Goal: Task Accomplishment & Management: Manage account settings

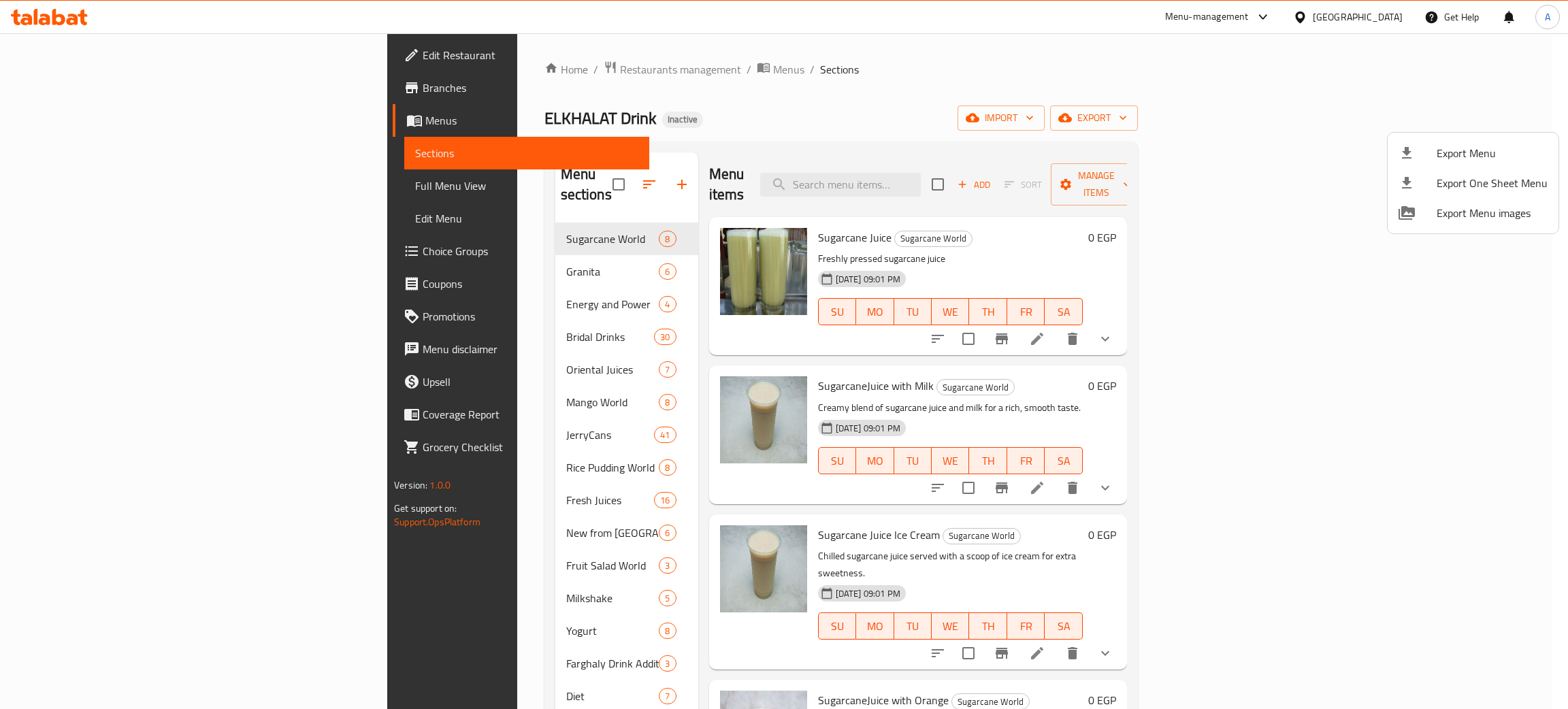
click at [57, 14] on div at bounding box center [784, 354] width 1568 height 709
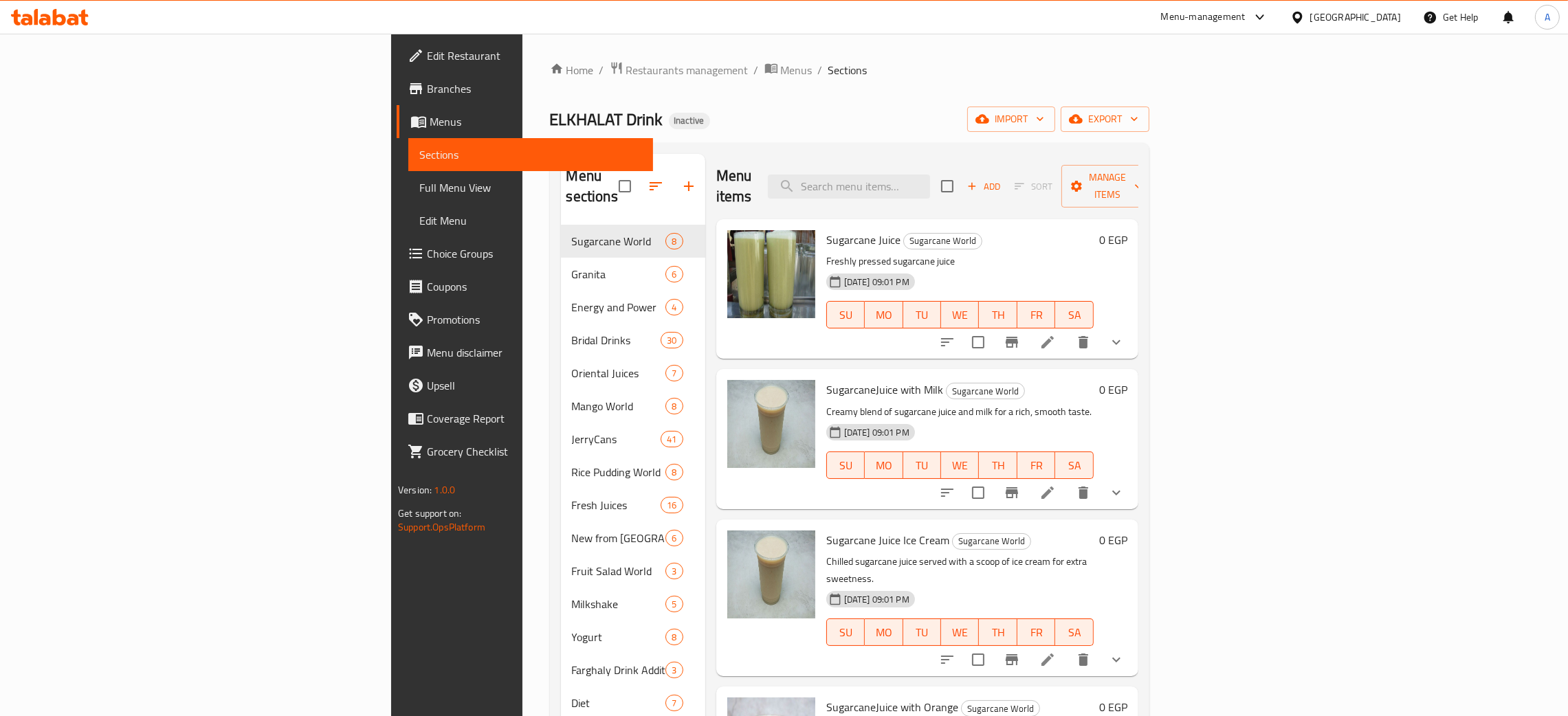
click at [58, 14] on icon at bounding box center [60, 18] width 13 height 17
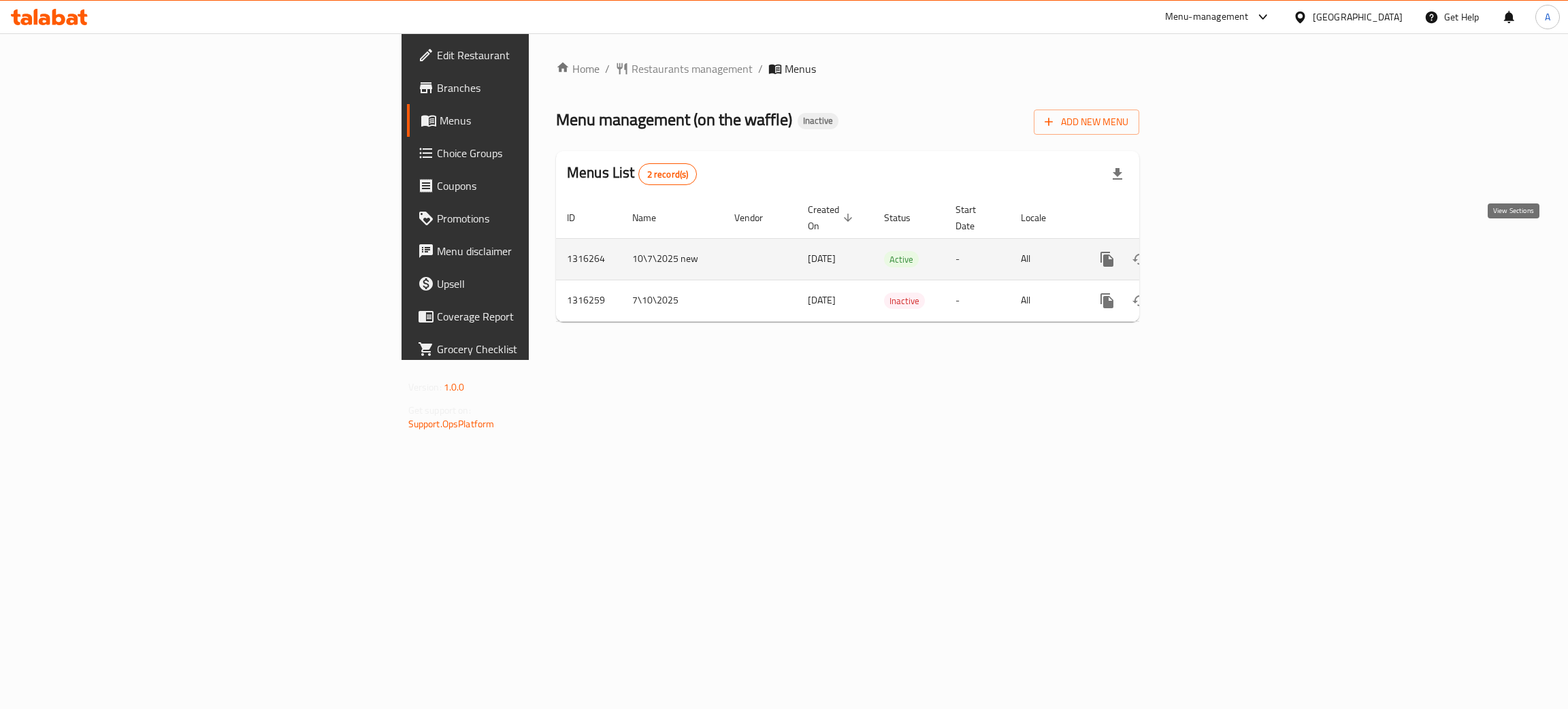
click at [1213, 251] on icon "enhanced table" at bounding box center [1205, 259] width 17 height 17
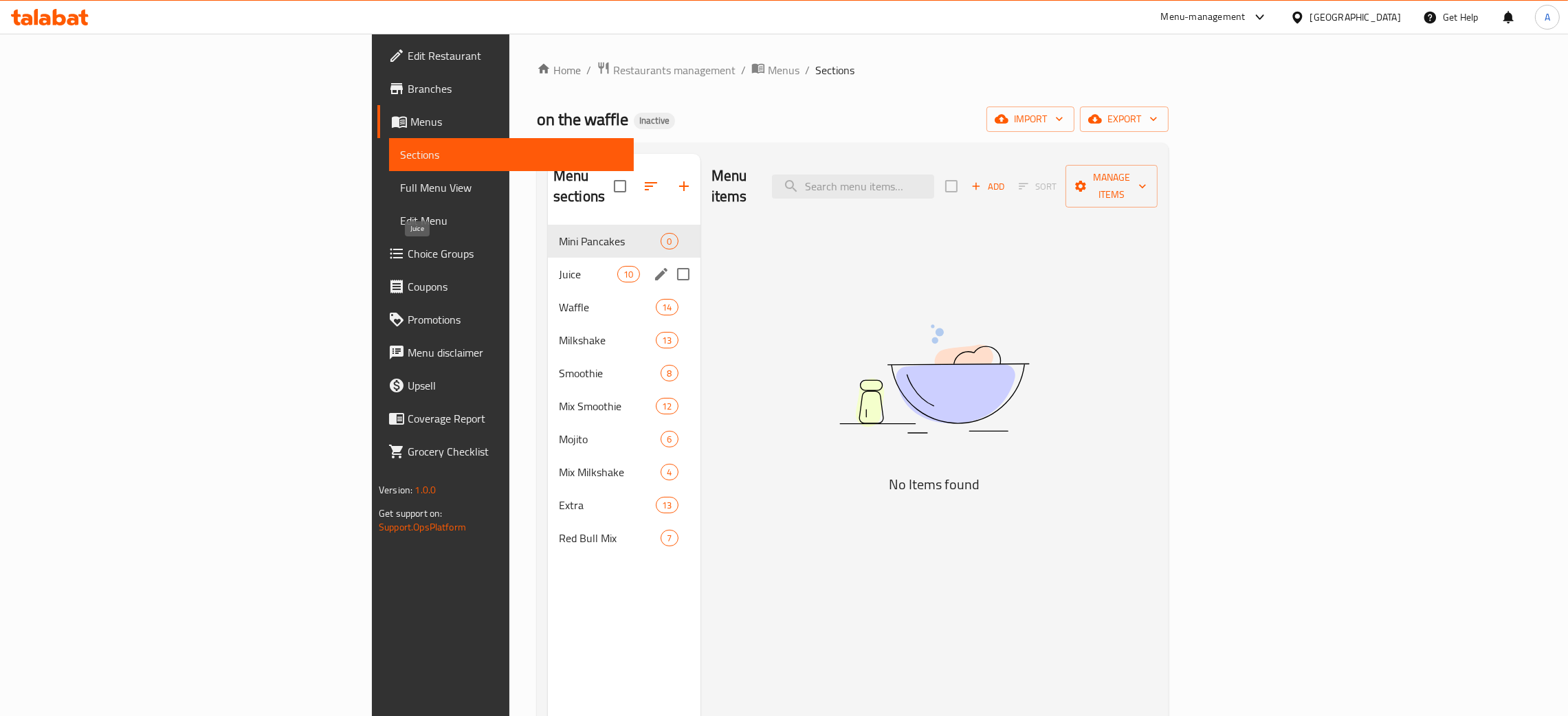
click at [559, 266] on span "Juice" at bounding box center [588, 275] width 58 height 17
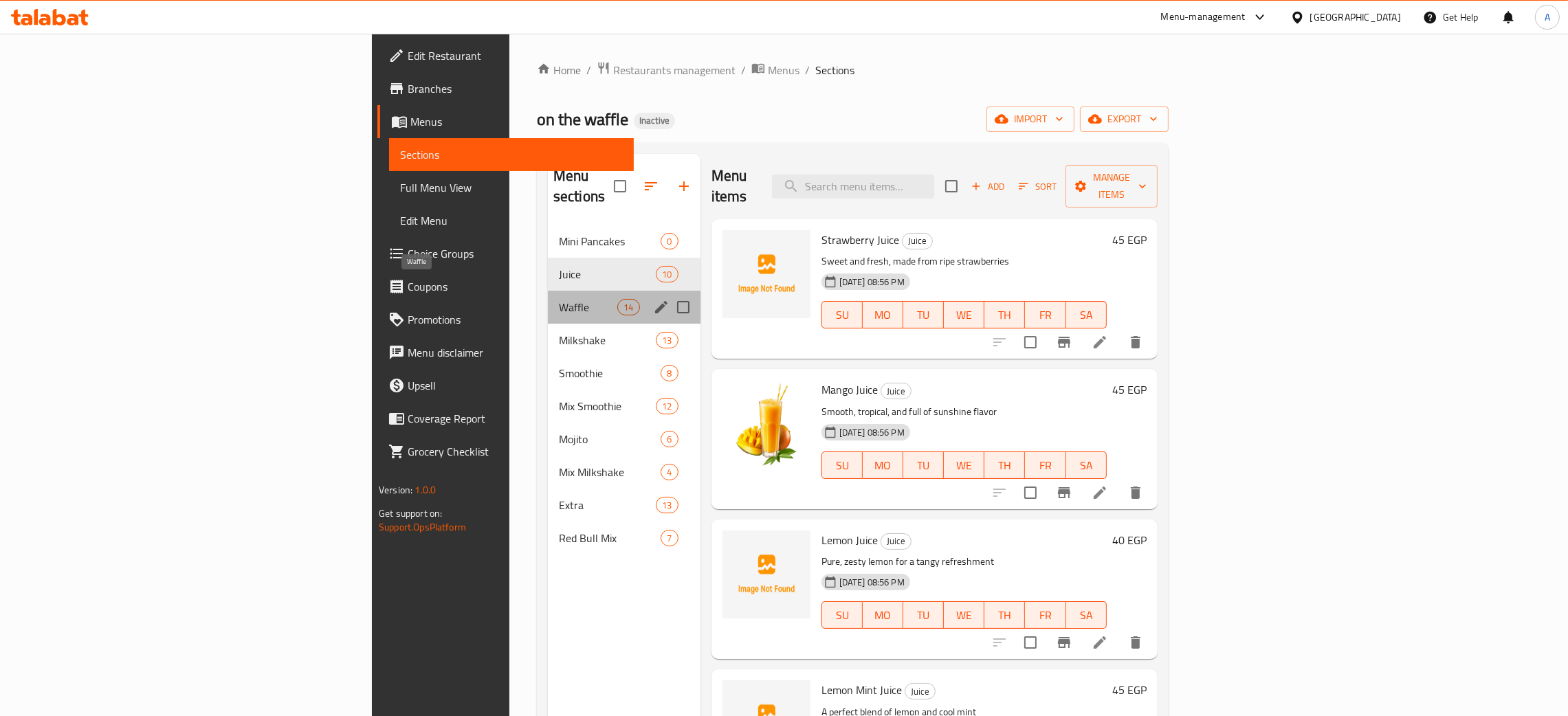
click at [559, 299] on span "Waffle" at bounding box center [588, 308] width 58 height 17
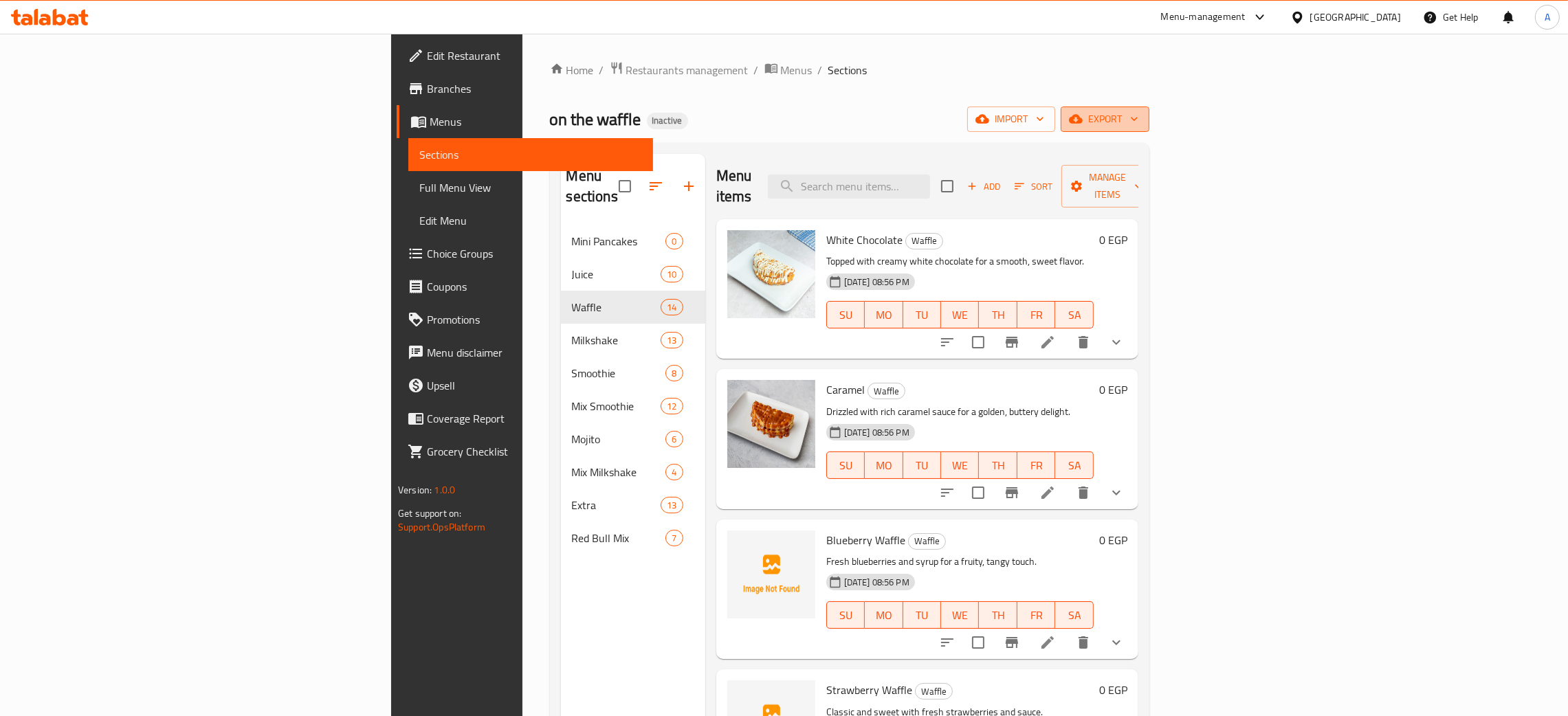
click at [1141, 117] on icon "button" at bounding box center [1134, 119] width 14 height 14
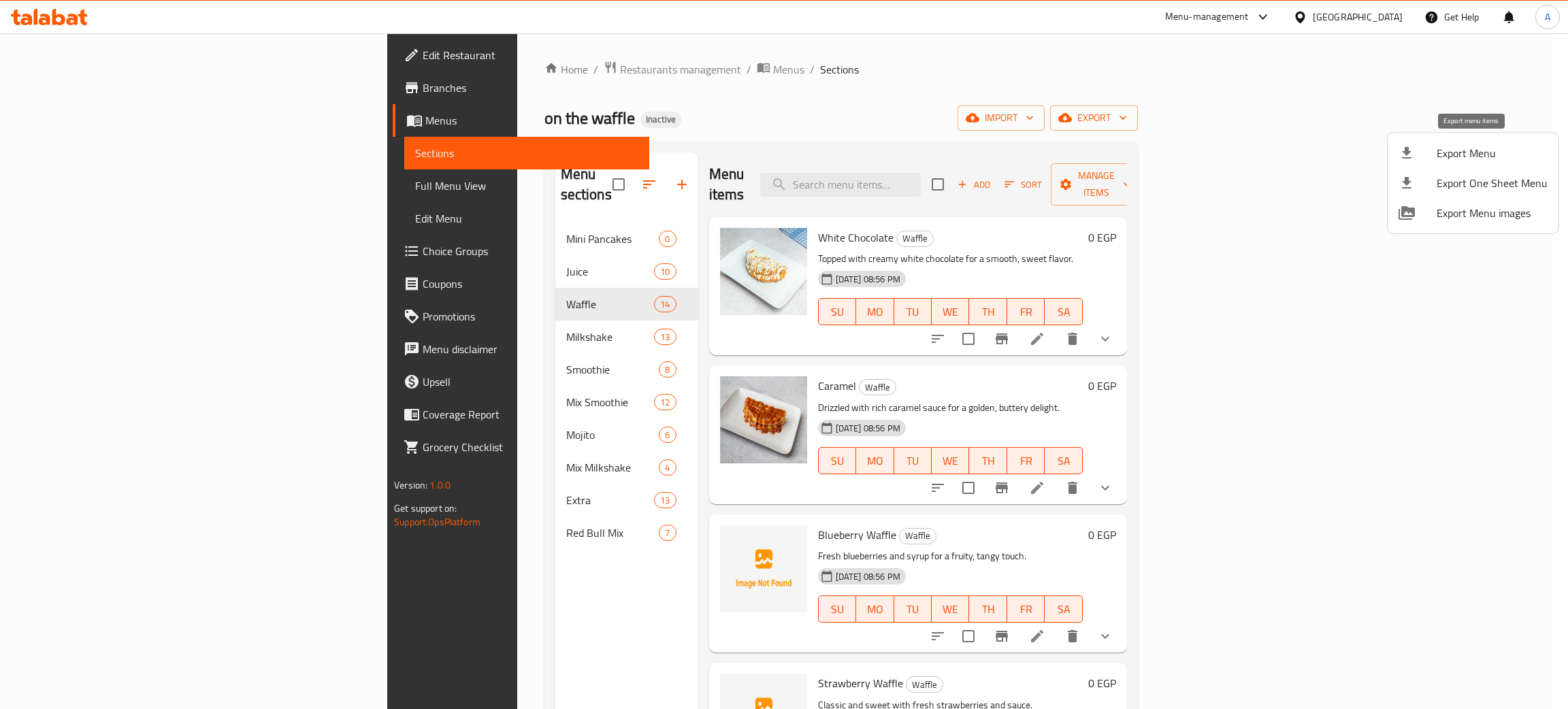
click at [1438, 154] on span "Export Menu" at bounding box center [1492, 154] width 111 height 17
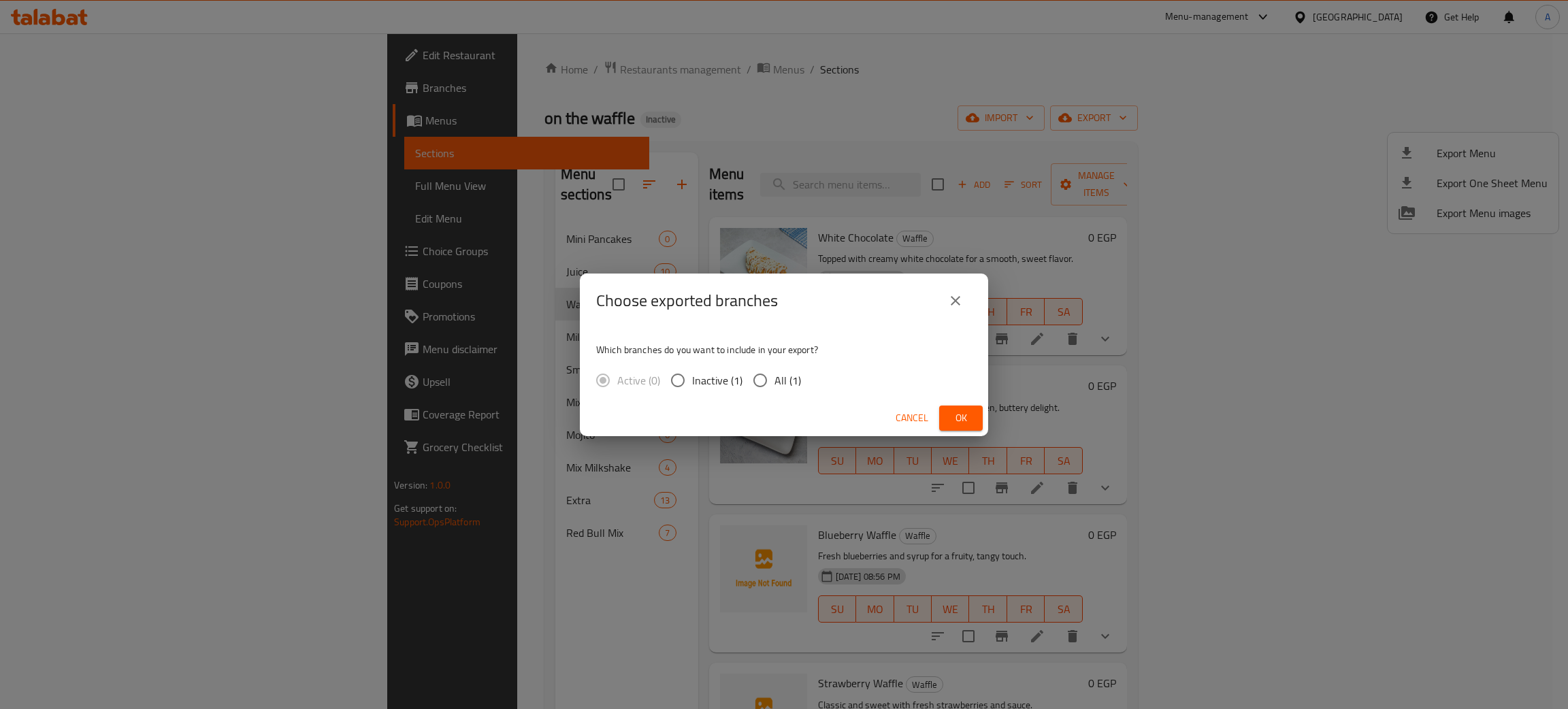
click at [957, 422] on span "Ok" at bounding box center [961, 418] width 22 height 17
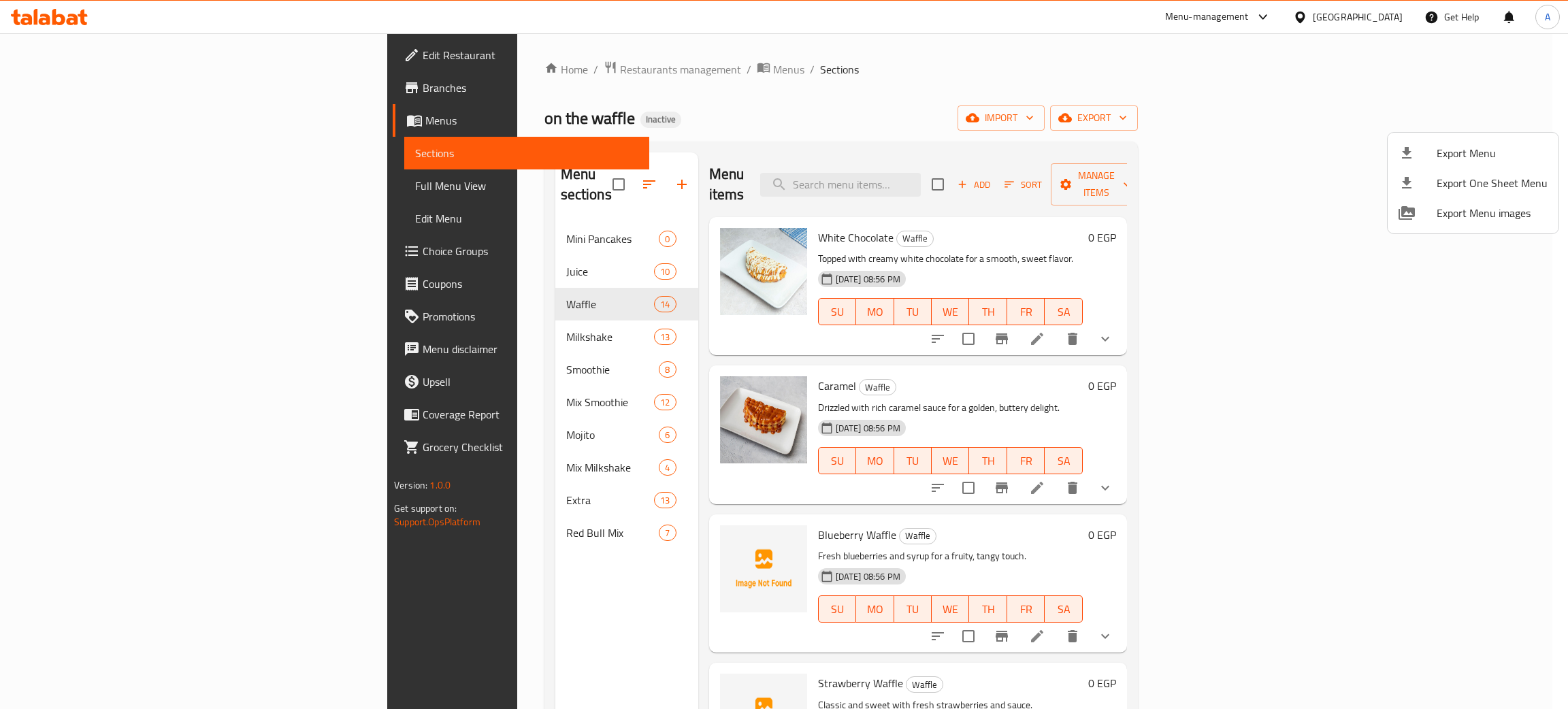
click at [1381, 19] on div at bounding box center [784, 354] width 1568 height 709
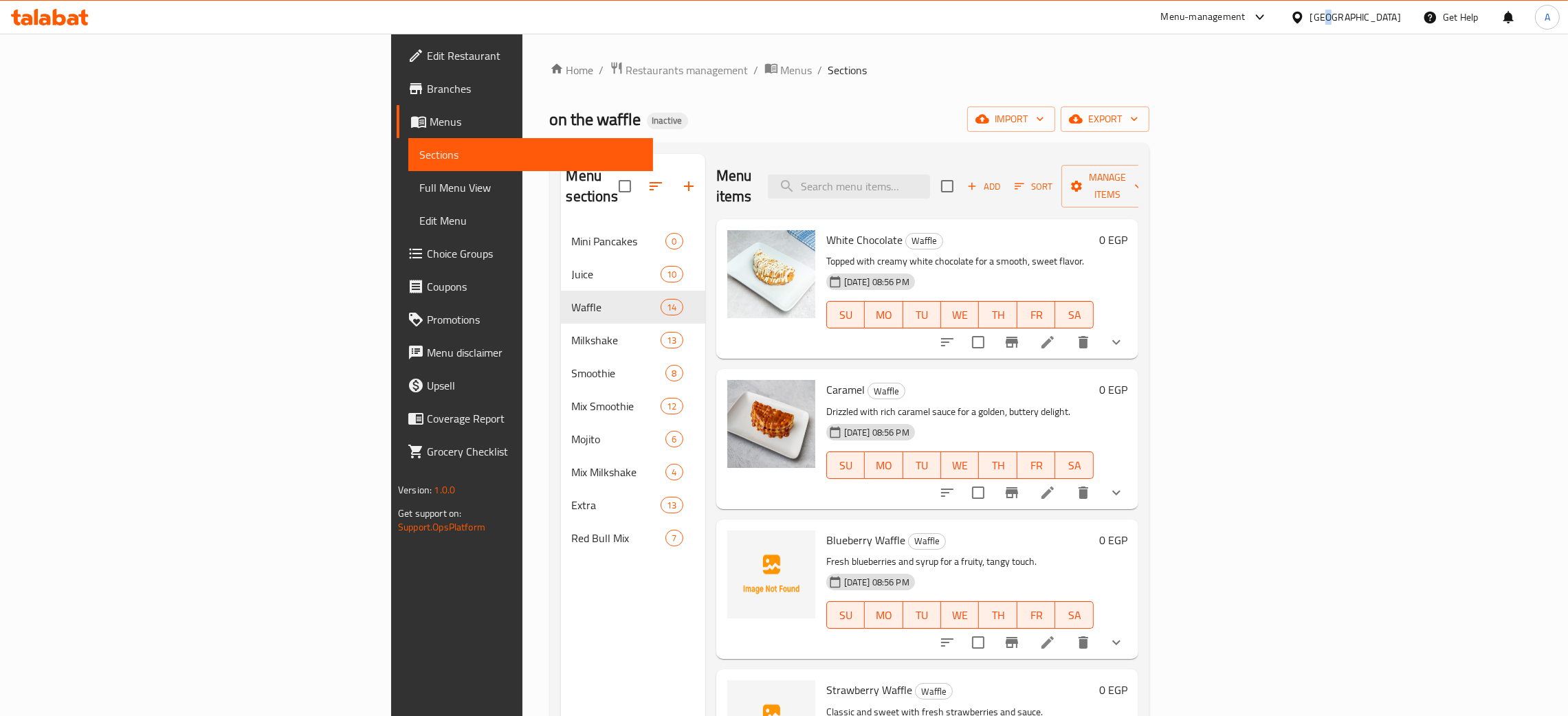
click at [1393, 15] on div "[GEOGRAPHIC_DATA]" at bounding box center [1355, 17] width 91 height 15
click at [1227, 266] on div "[GEOGRAPHIC_DATA]" at bounding box center [1297, 265] width 207 height 32
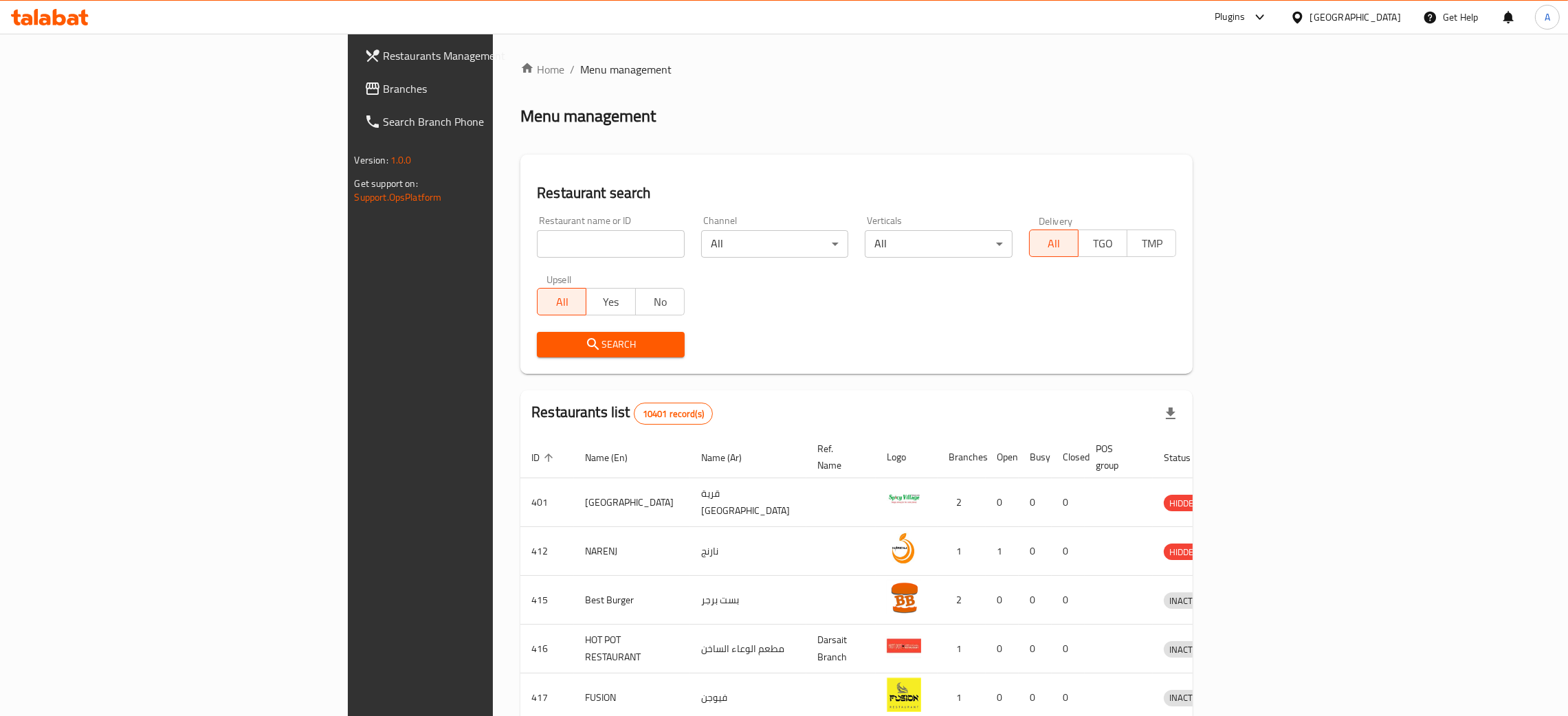
click at [537, 253] on input "search" at bounding box center [611, 243] width 148 height 27
paste input "Karak foam"
type input "Karak foam"
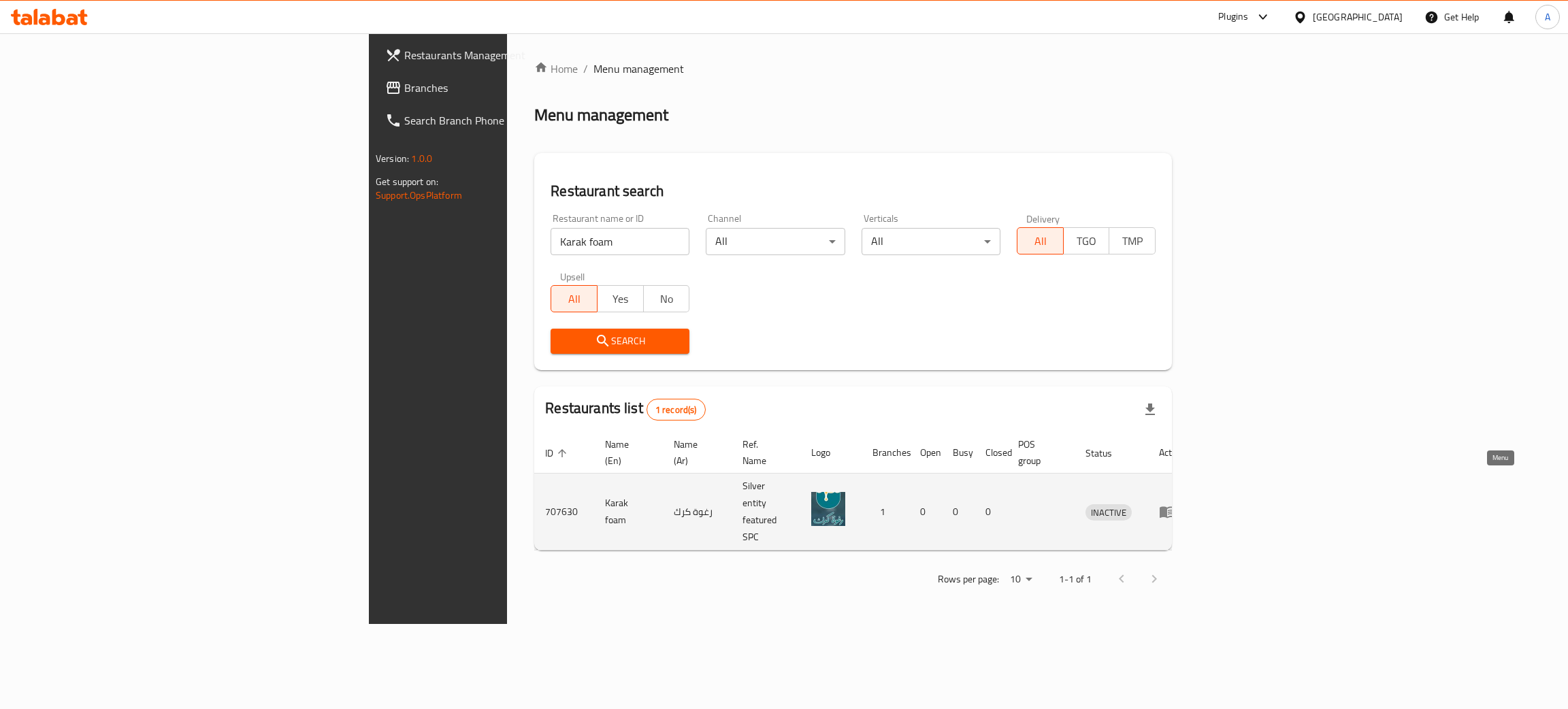
click at [1175, 507] on icon "enhanced table" at bounding box center [1167, 513] width 15 height 11
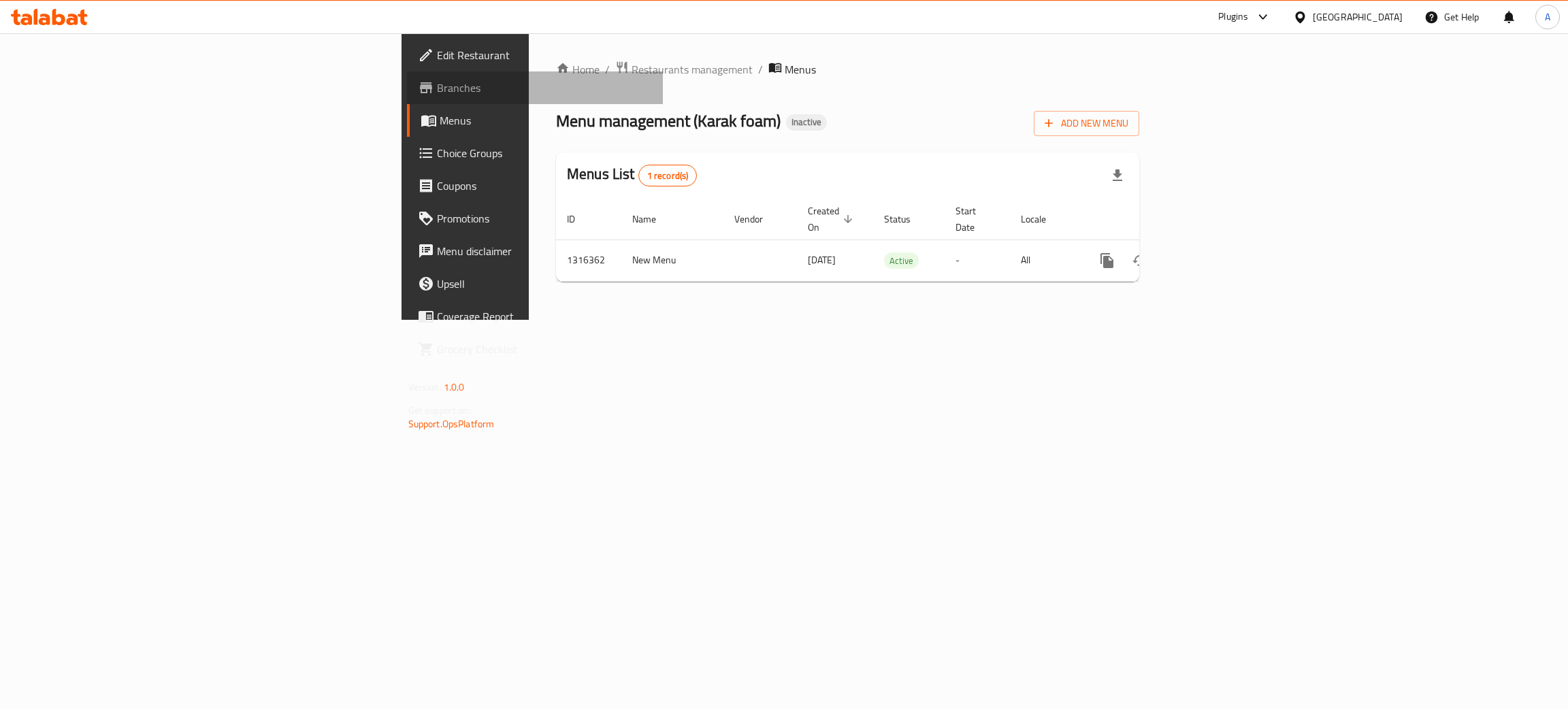
click at [437, 87] on span "Branches" at bounding box center [544, 88] width 216 height 17
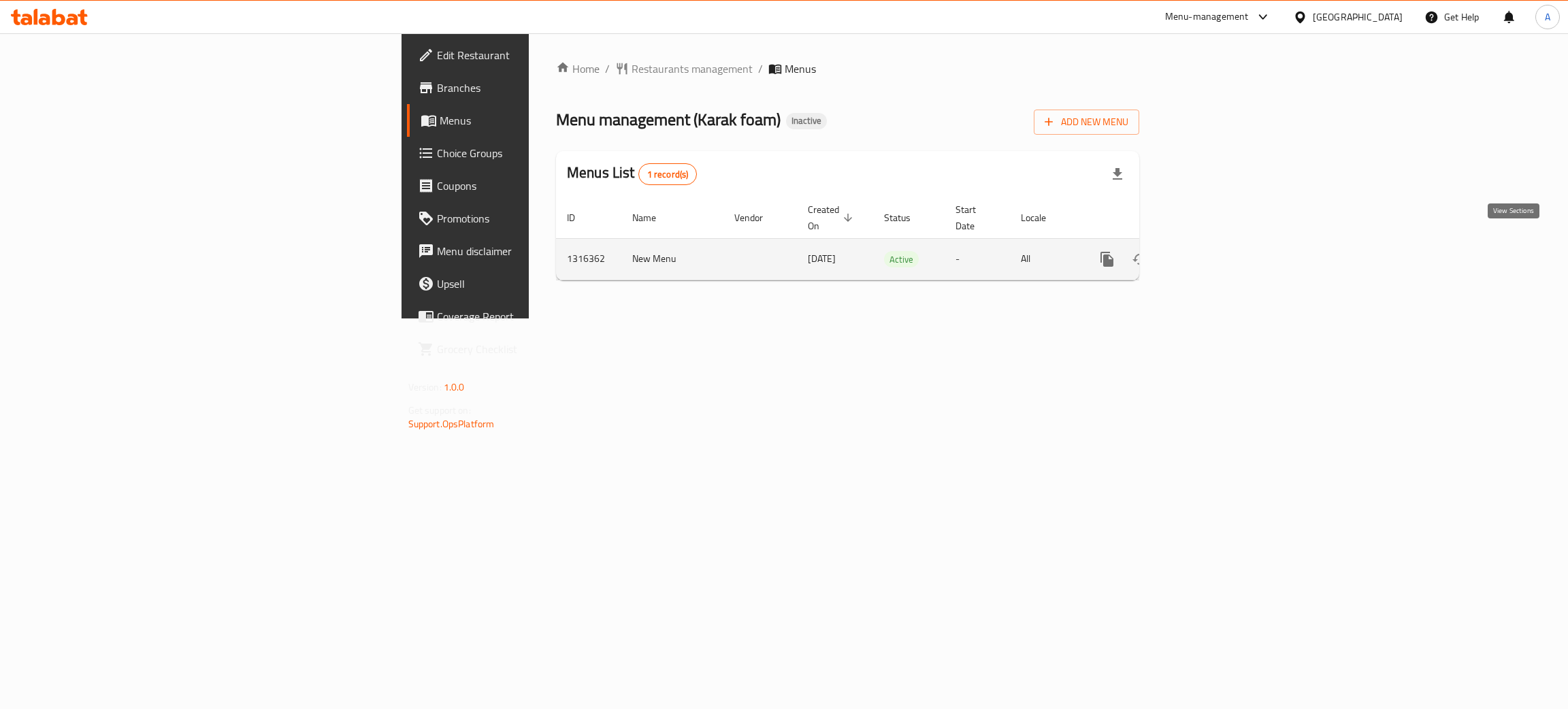
click at [1213, 251] on icon "enhanced table" at bounding box center [1205, 259] width 17 height 17
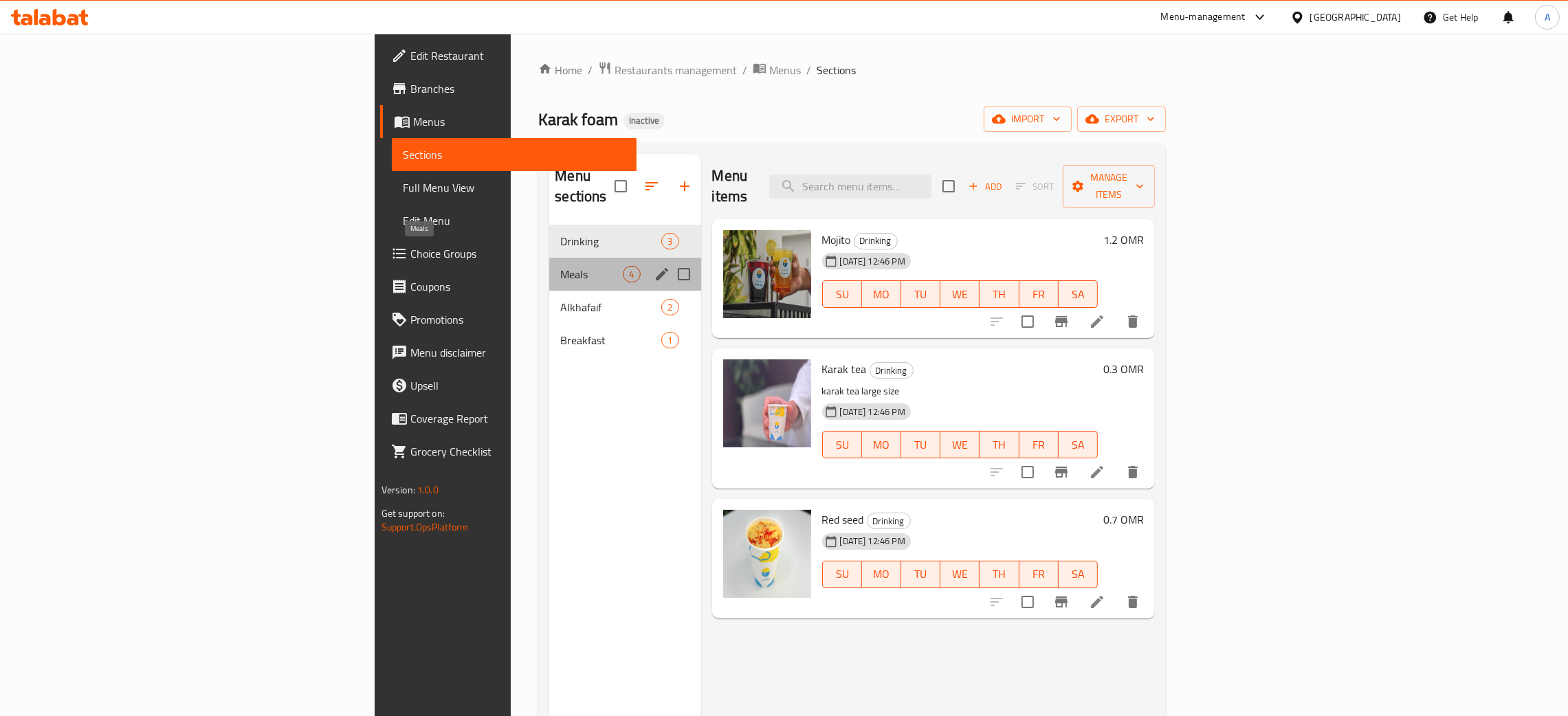
click at [560, 266] on span "Meals" at bounding box center [591, 275] width 63 height 17
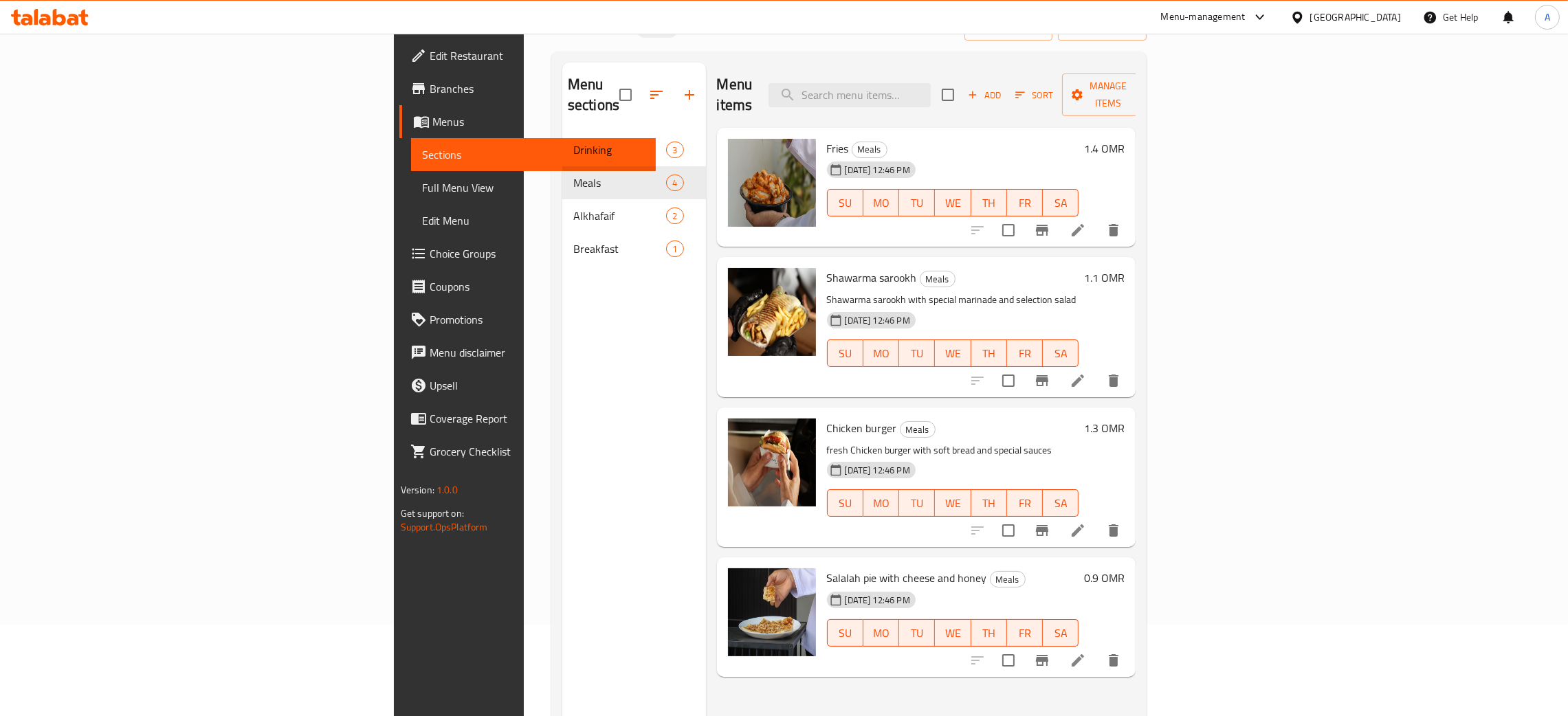
scroll to position [193, 0]
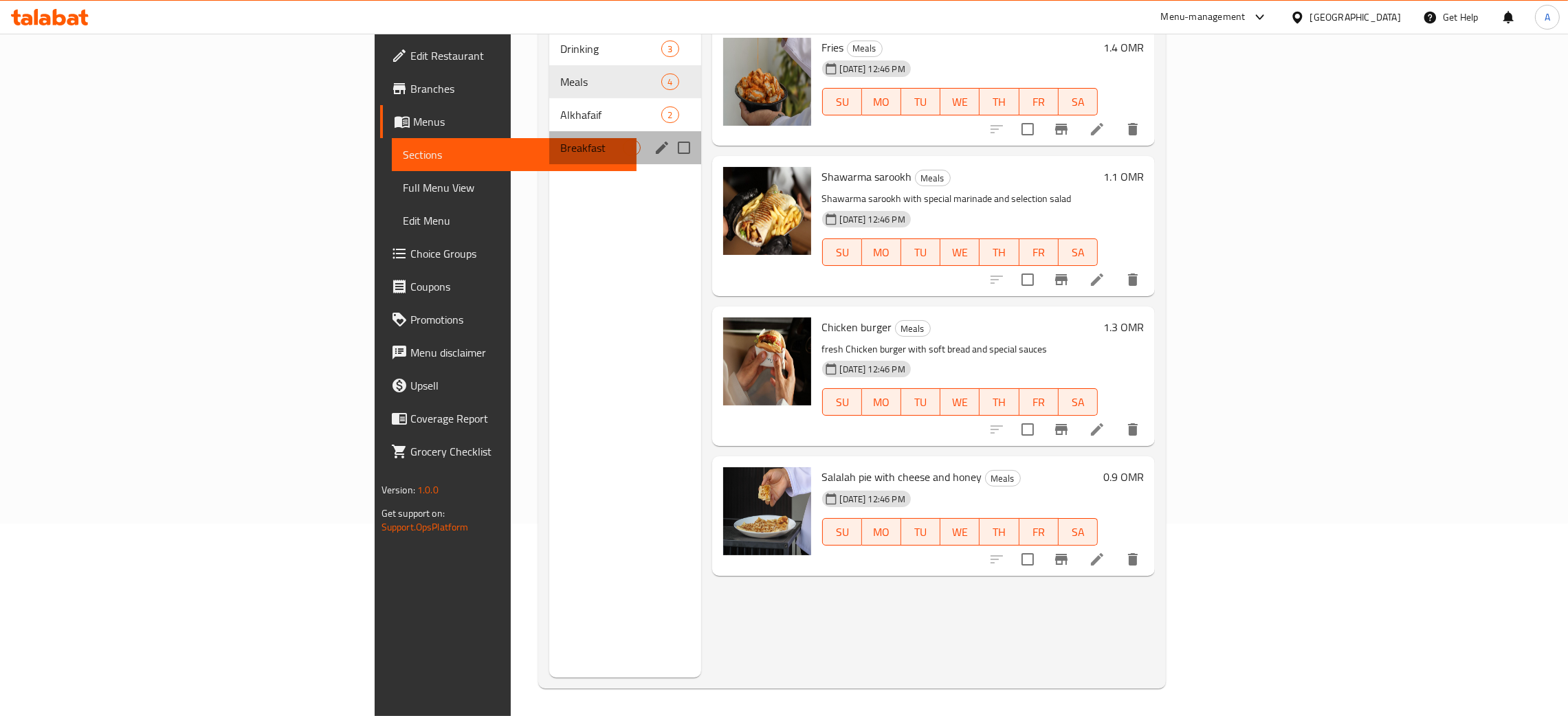
click at [549, 131] on div "Breakfast 1" at bounding box center [625, 147] width 151 height 33
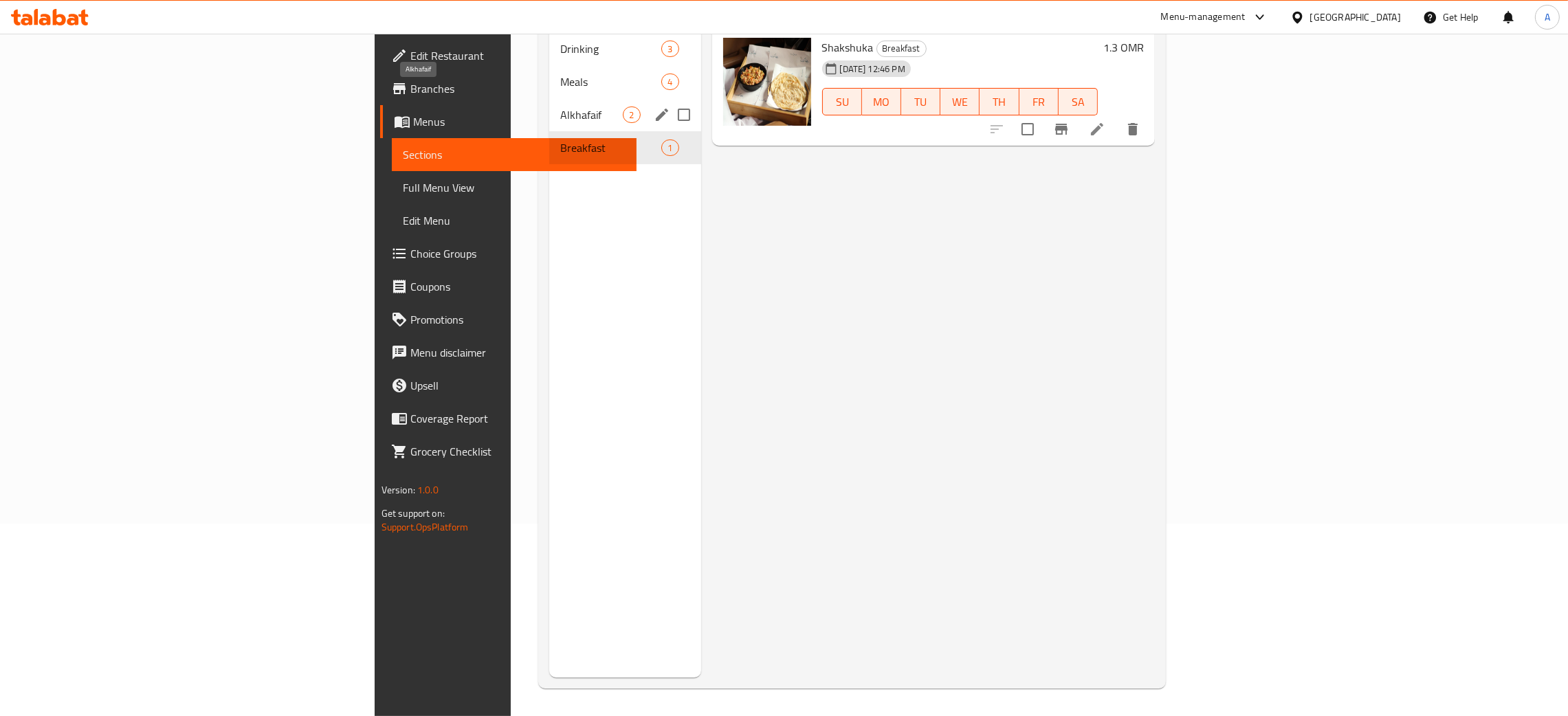
click at [560, 107] on span "Alkhafaif" at bounding box center [591, 115] width 63 height 17
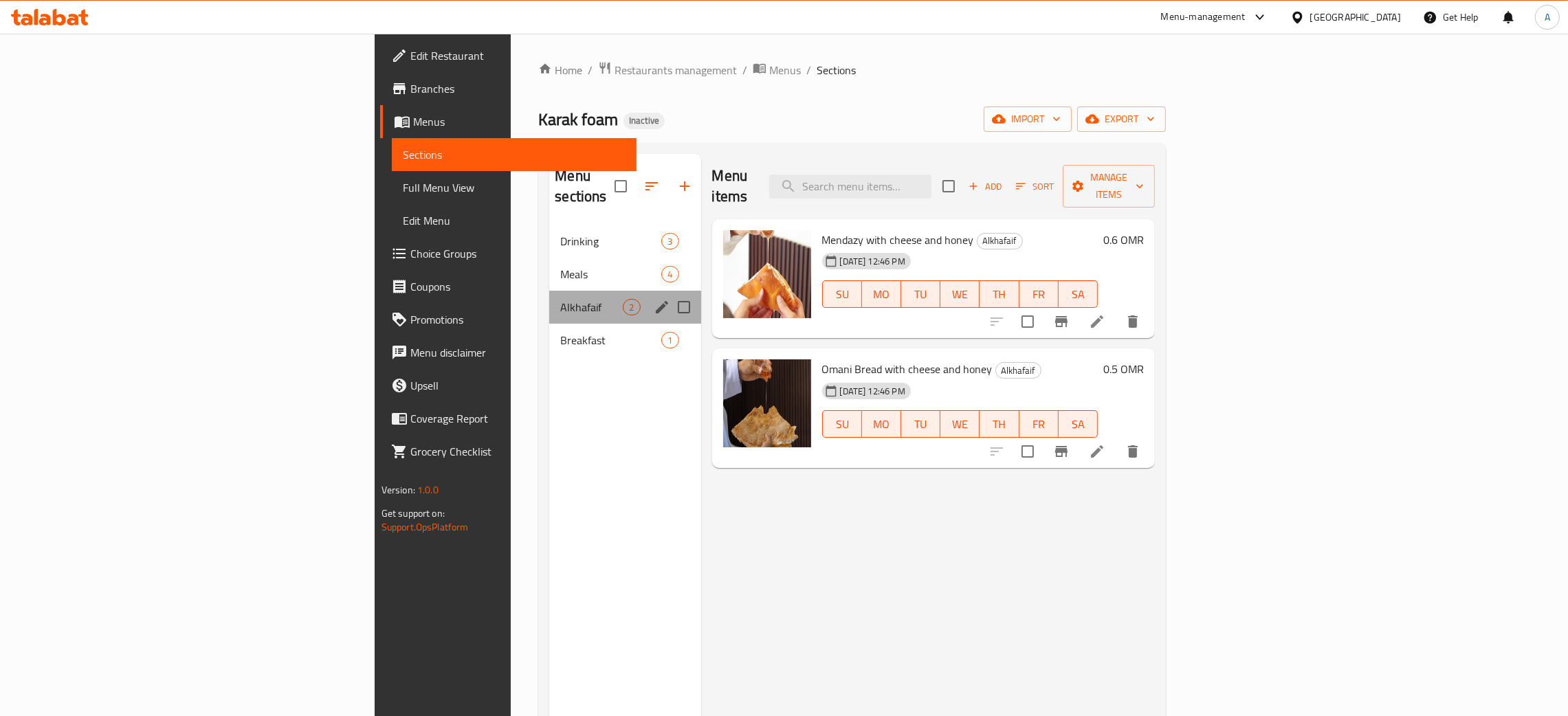
click at [549, 299] on div "Alkhafaif 2" at bounding box center [625, 307] width 151 height 33
click at [560, 332] on span "Breakfast" at bounding box center [591, 340] width 63 height 17
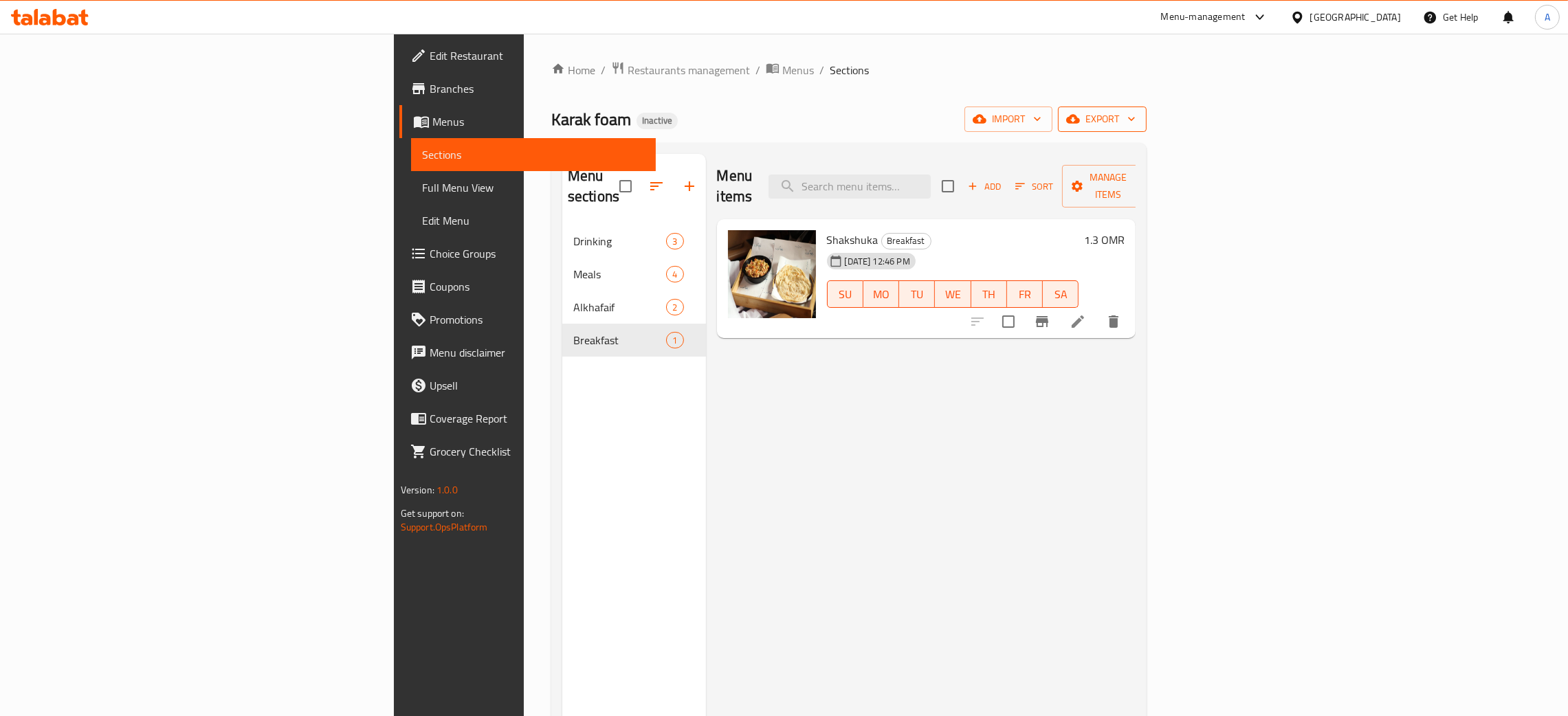
click at [1146, 114] on button "export" at bounding box center [1101, 119] width 89 height 25
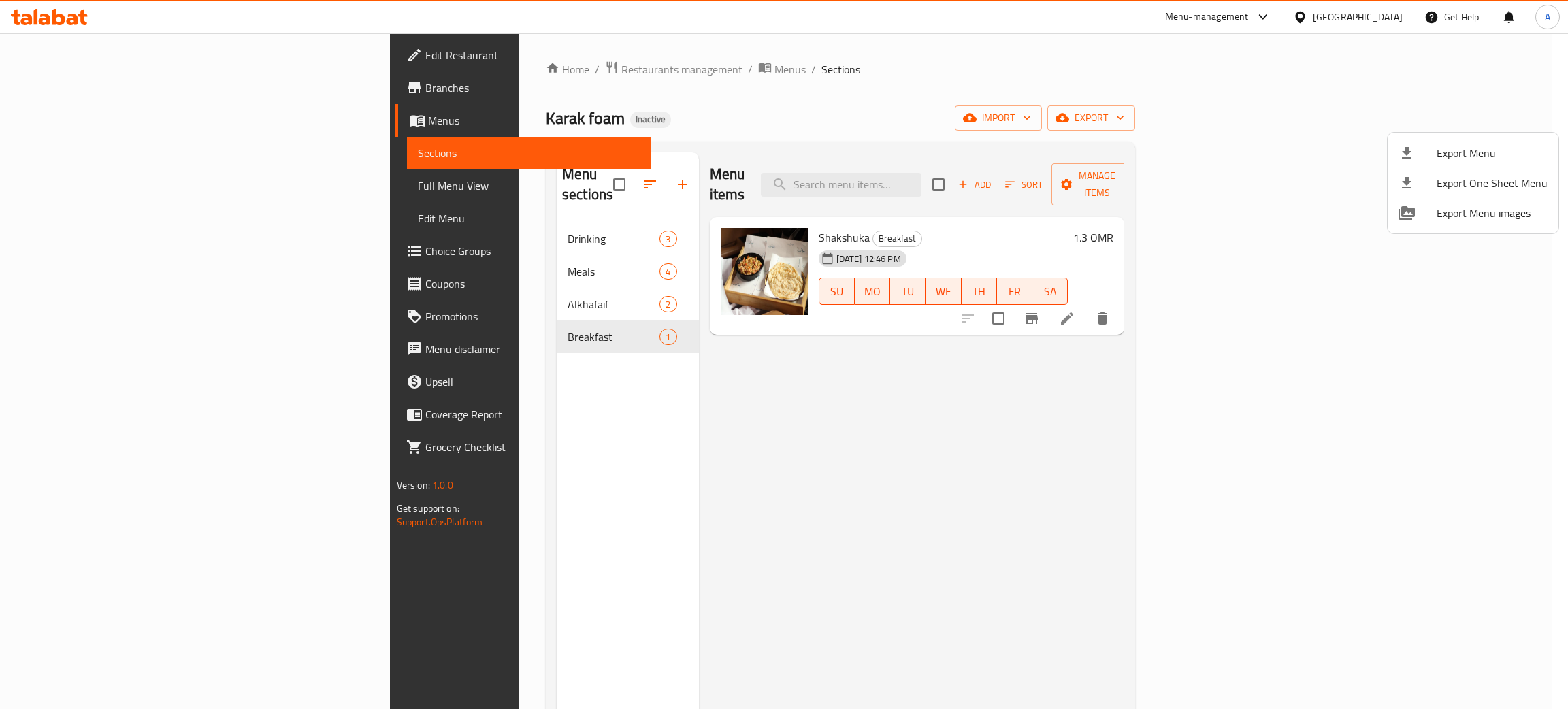
click at [1424, 171] on li "Export One Sheet Menu" at bounding box center [1473, 183] width 171 height 30
click at [875, 105] on div at bounding box center [784, 354] width 1568 height 709
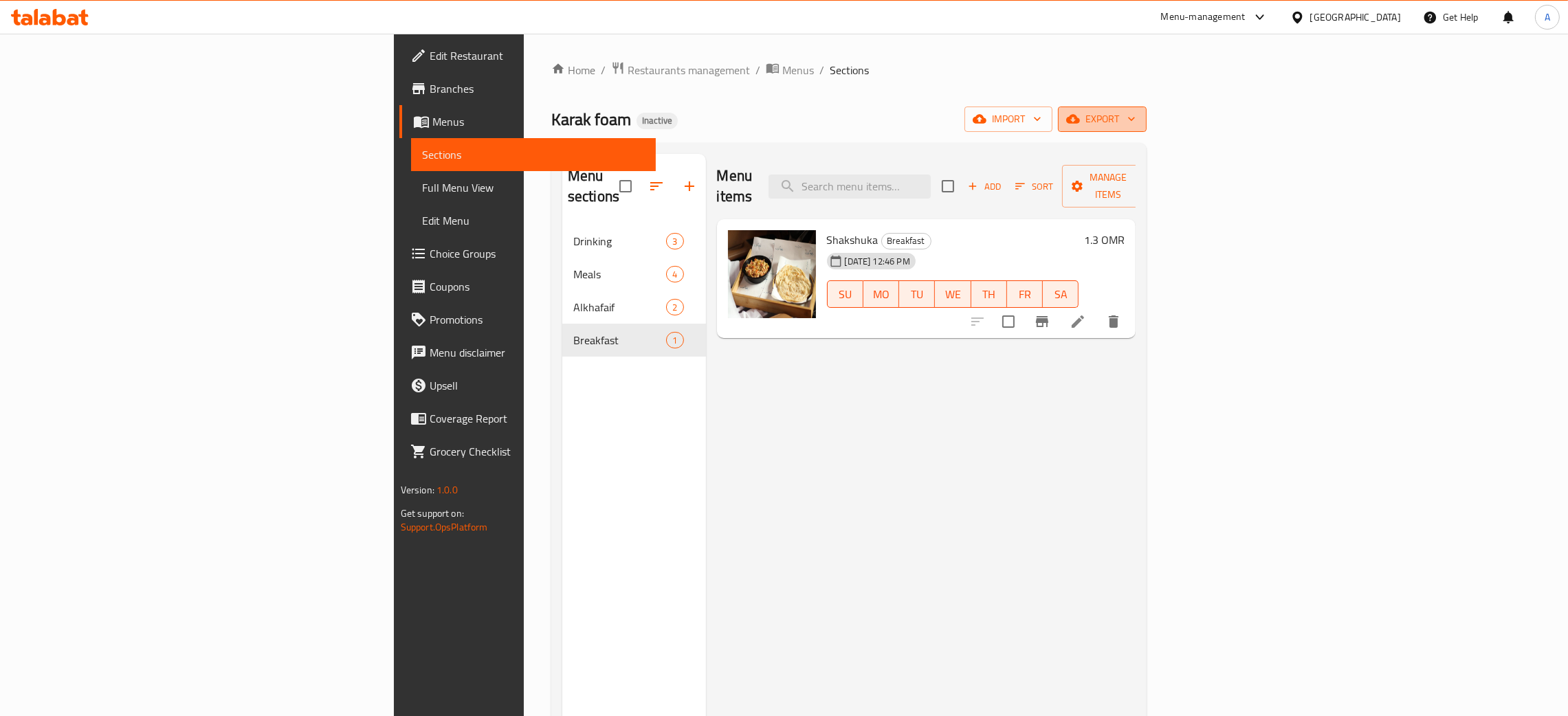
click at [1146, 118] on button "export" at bounding box center [1101, 119] width 89 height 25
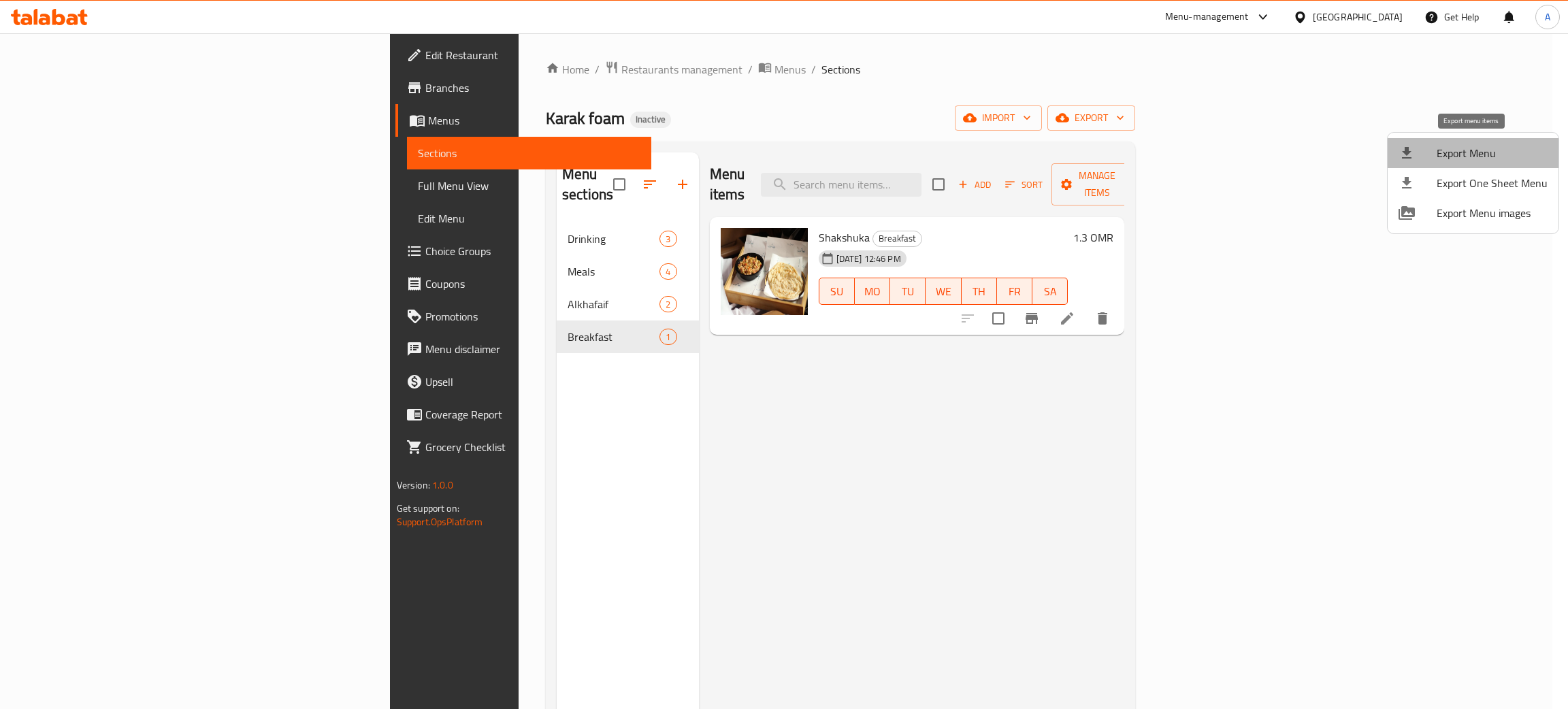
click at [1474, 149] on span "Export Menu" at bounding box center [1492, 154] width 111 height 17
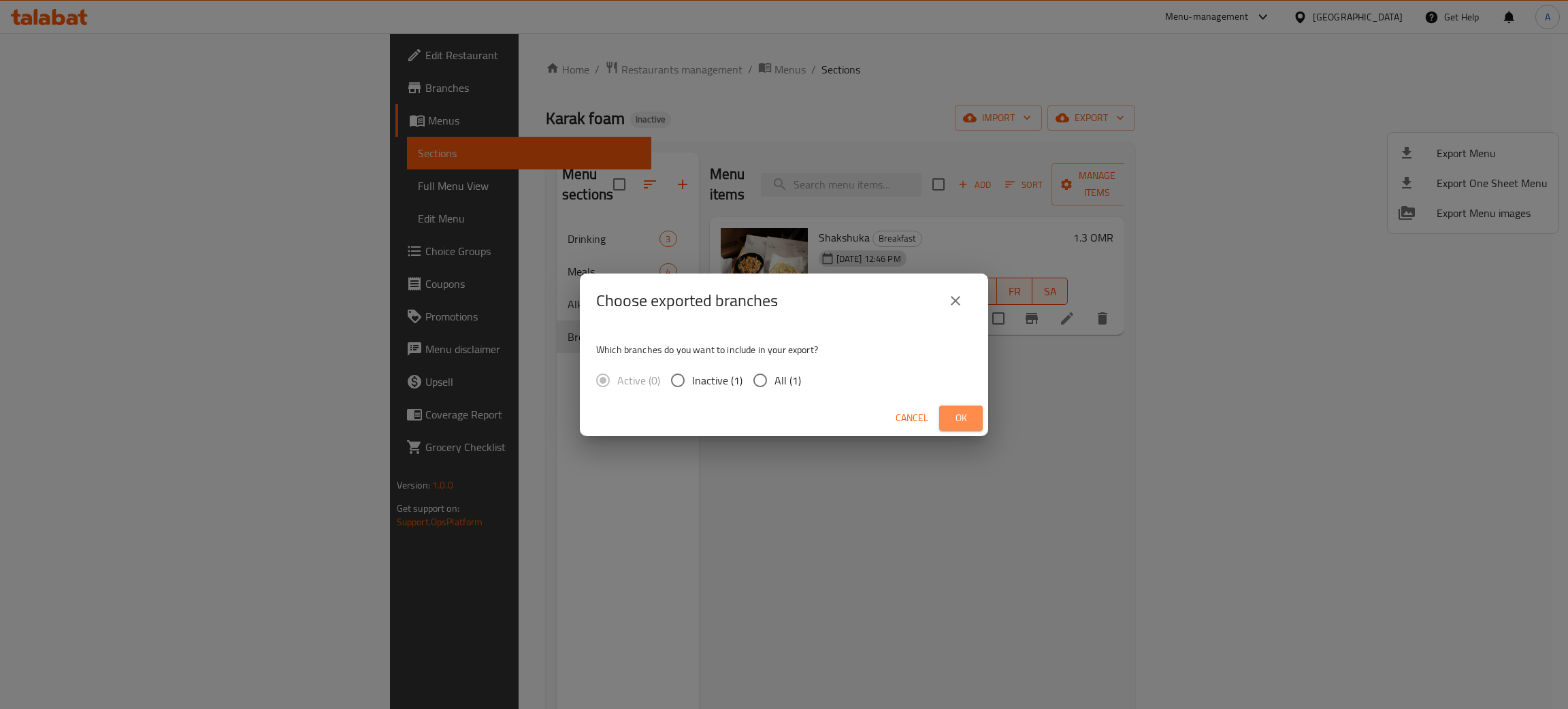
click at [948, 416] on button "Ok" at bounding box center [961, 417] width 44 height 25
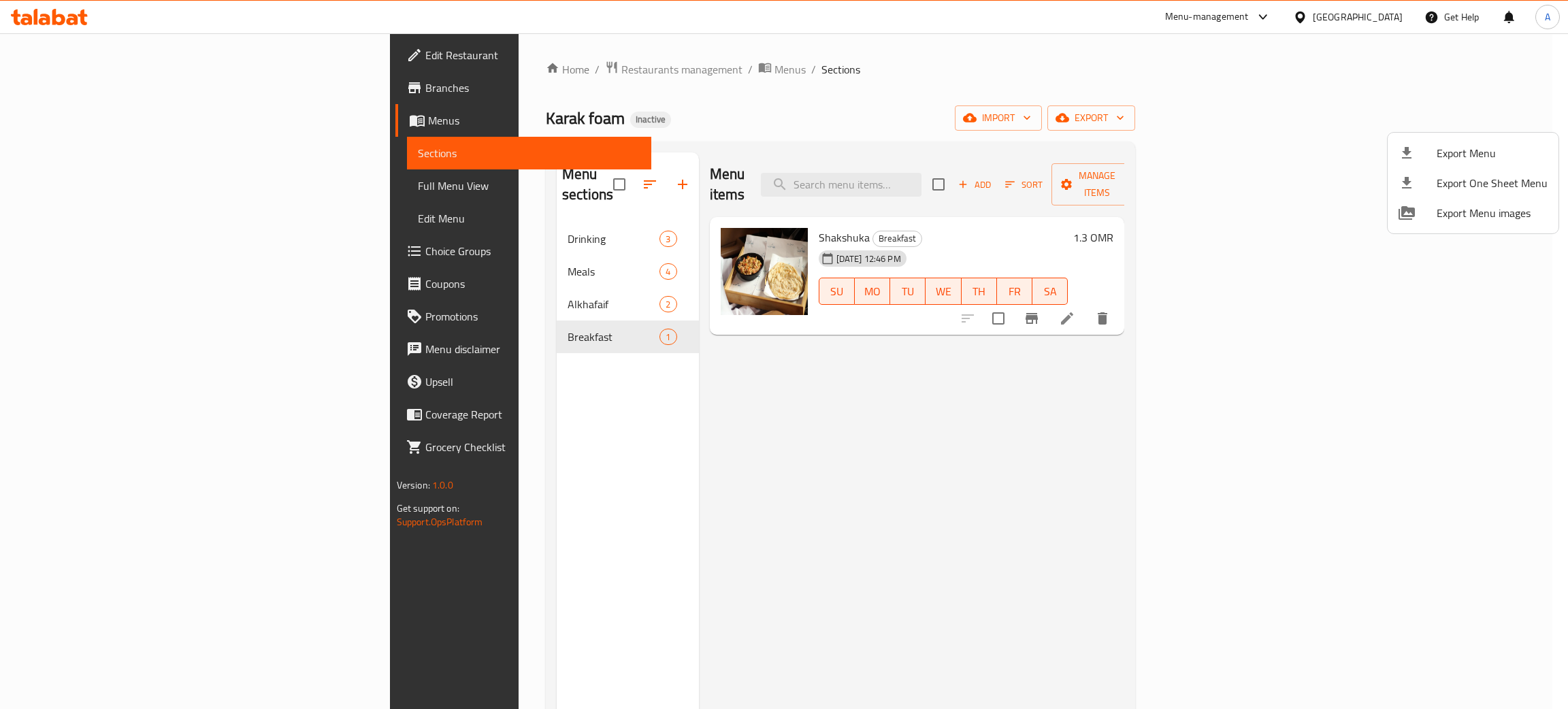
click at [1385, 17] on div at bounding box center [784, 354] width 1568 height 709
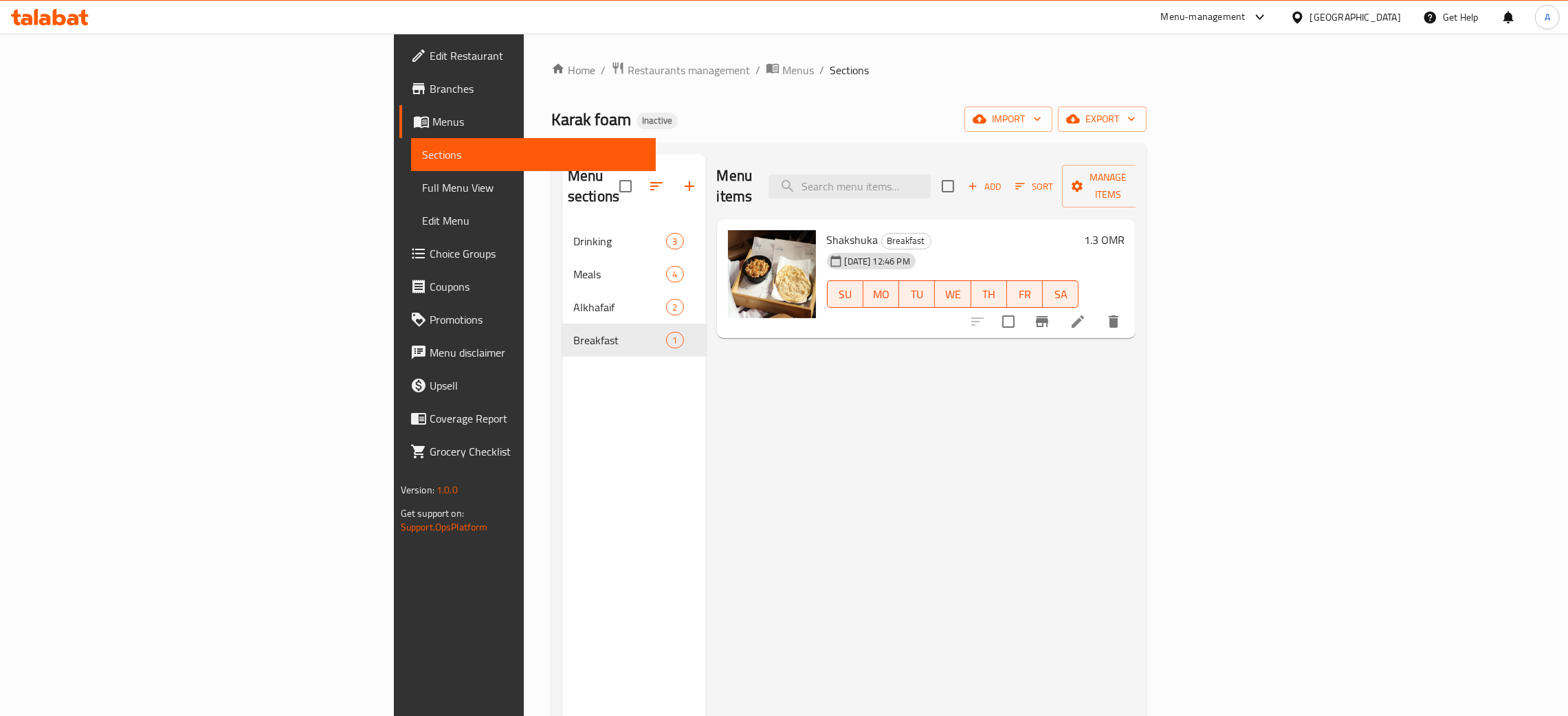
click at [1304, 14] on icon at bounding box center [1297, 17] width 14 height 14
click at [1244, 365] on div "[GEOGRAPHIC_DATA]" at bounding box center [1251, 361] width 91 height 15
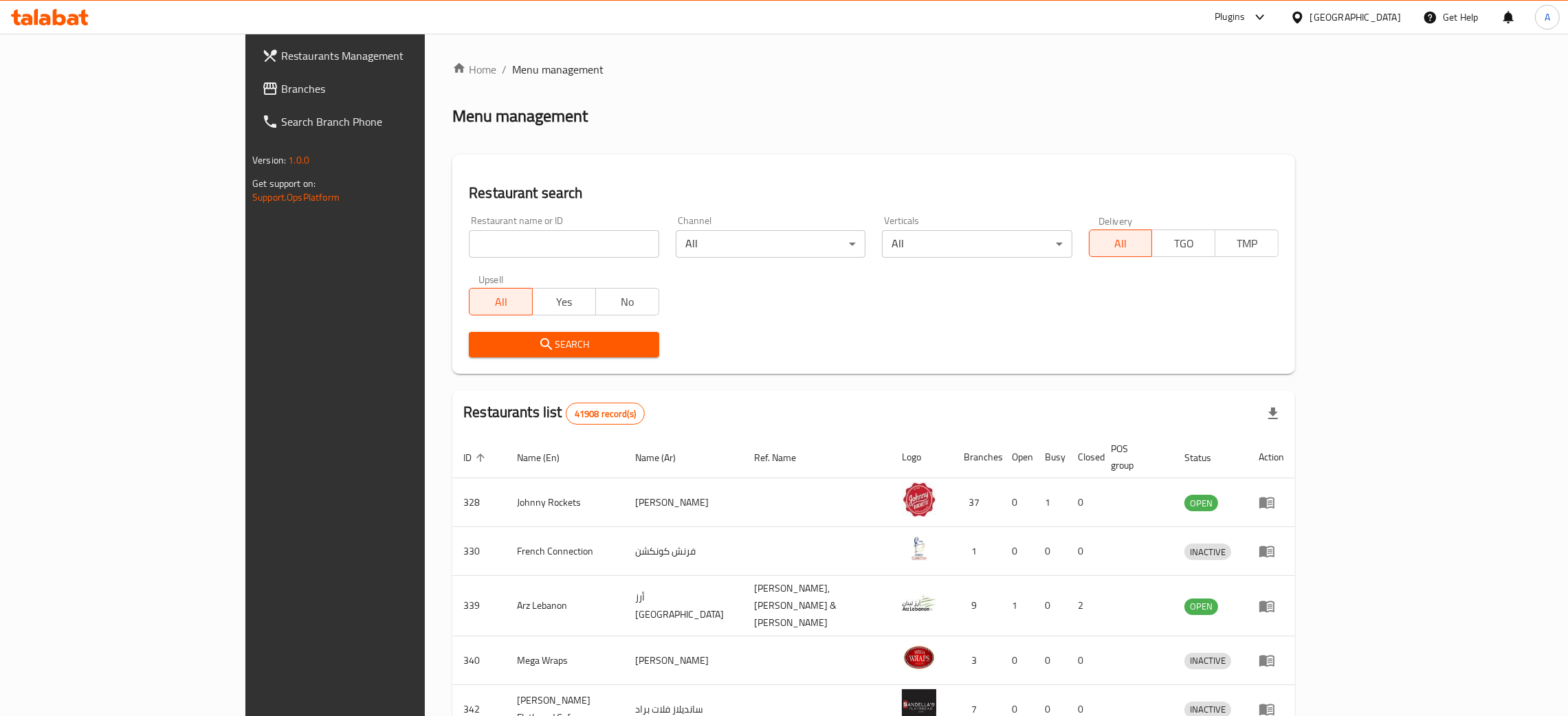
click at [468, 243] on input "search" at bounding box center [563, 243] width 190 height 27
paste input "Burj Erbil restaurant"
type input "Burj Erbil restaurant"
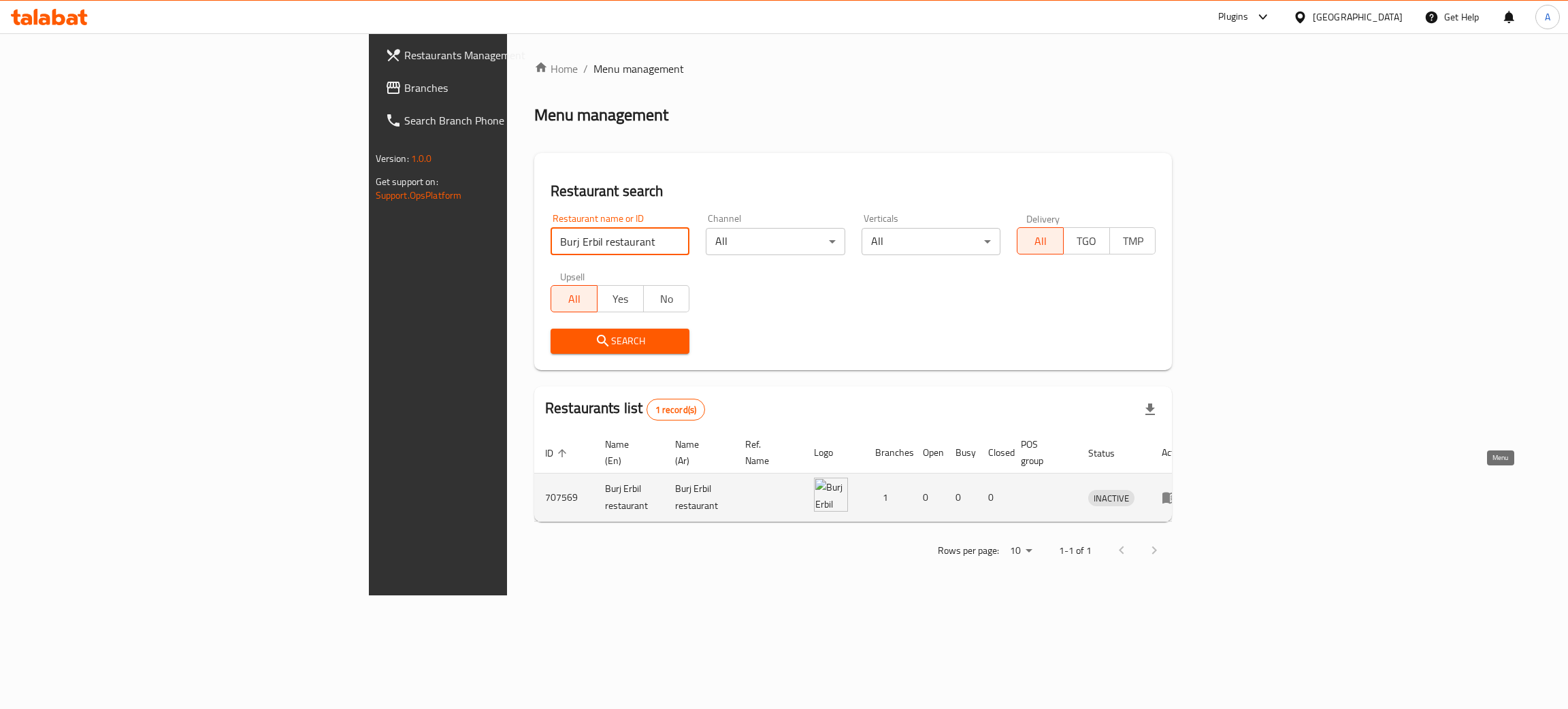
click at [1177, 492] on icon "enhanced table" at bounding box center [1170, 498] width 15 height 11
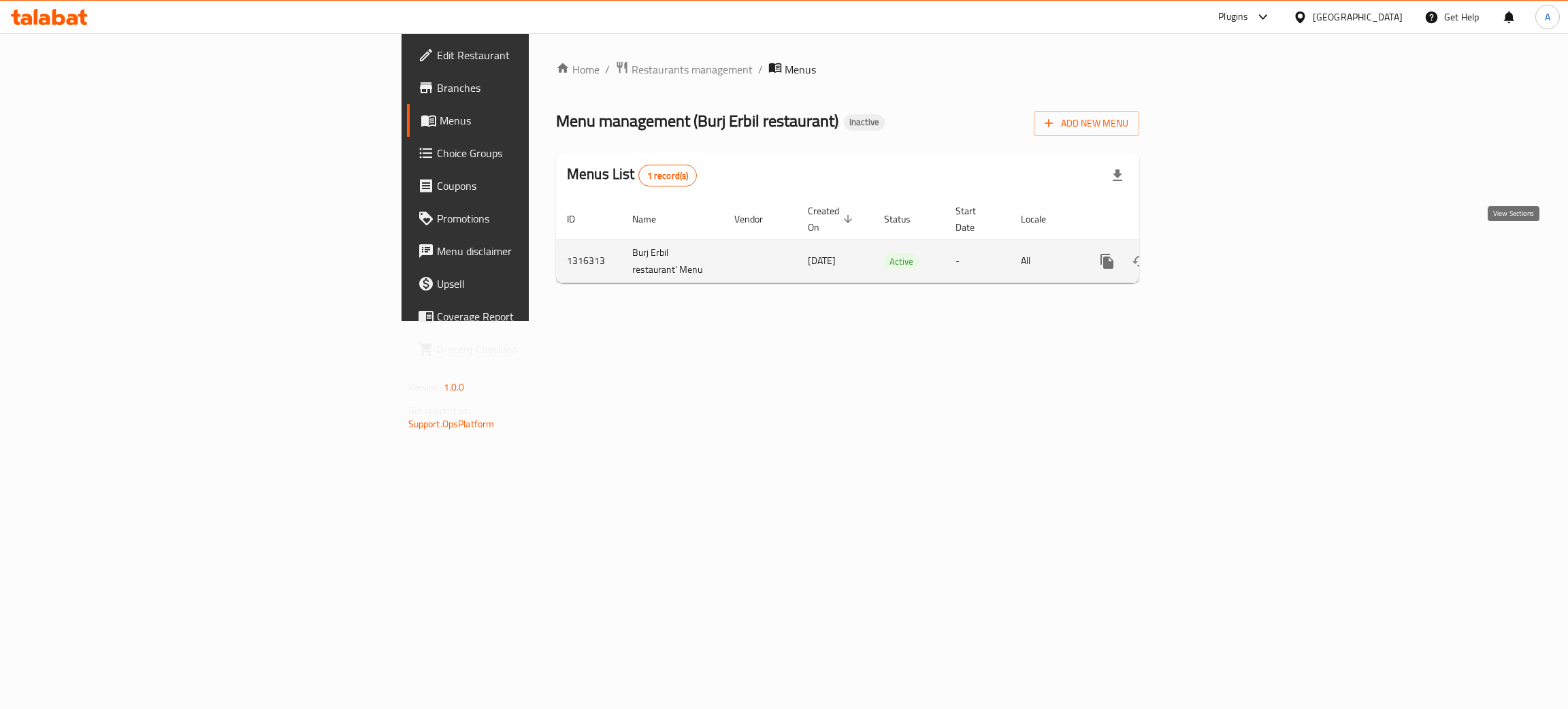
click at [1212, 255] on icon "enhanced table" at bounding box center [1204, 261] width 12 height 12
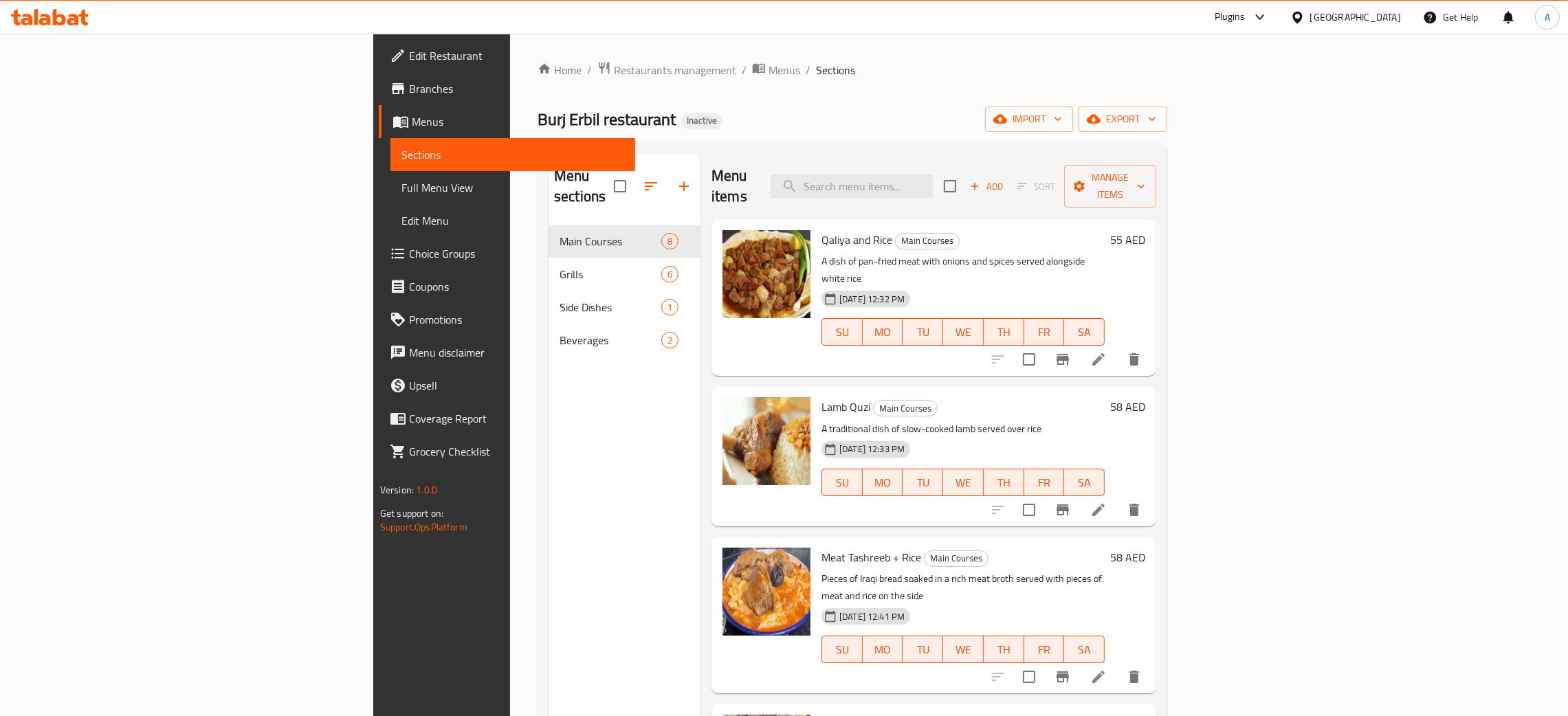
click at [391, 177] on link "Full Menu View" at bounding box center [513, 187] width 245 height 33
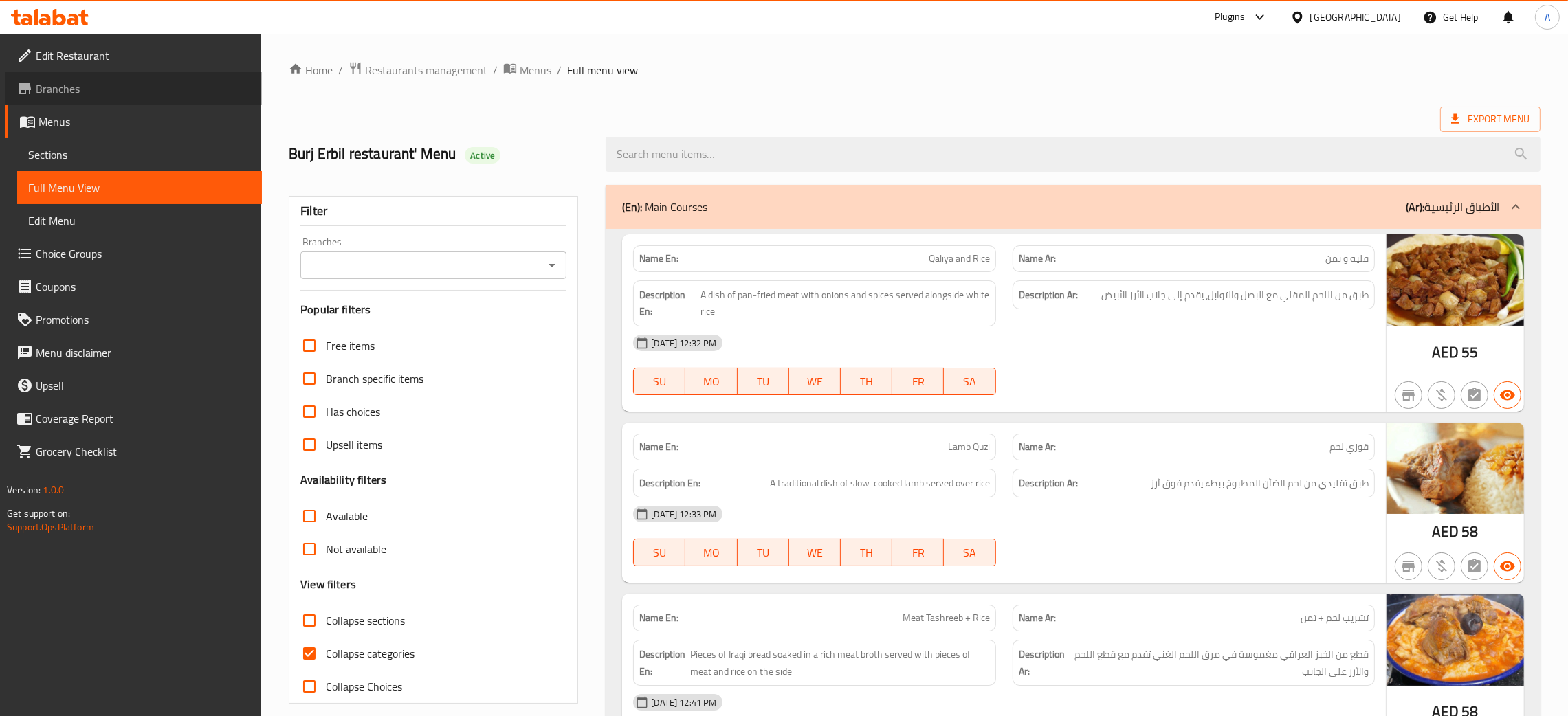
click at [61, 90] on span "Branches" at bounding box center [143, 89] width 215 height 17
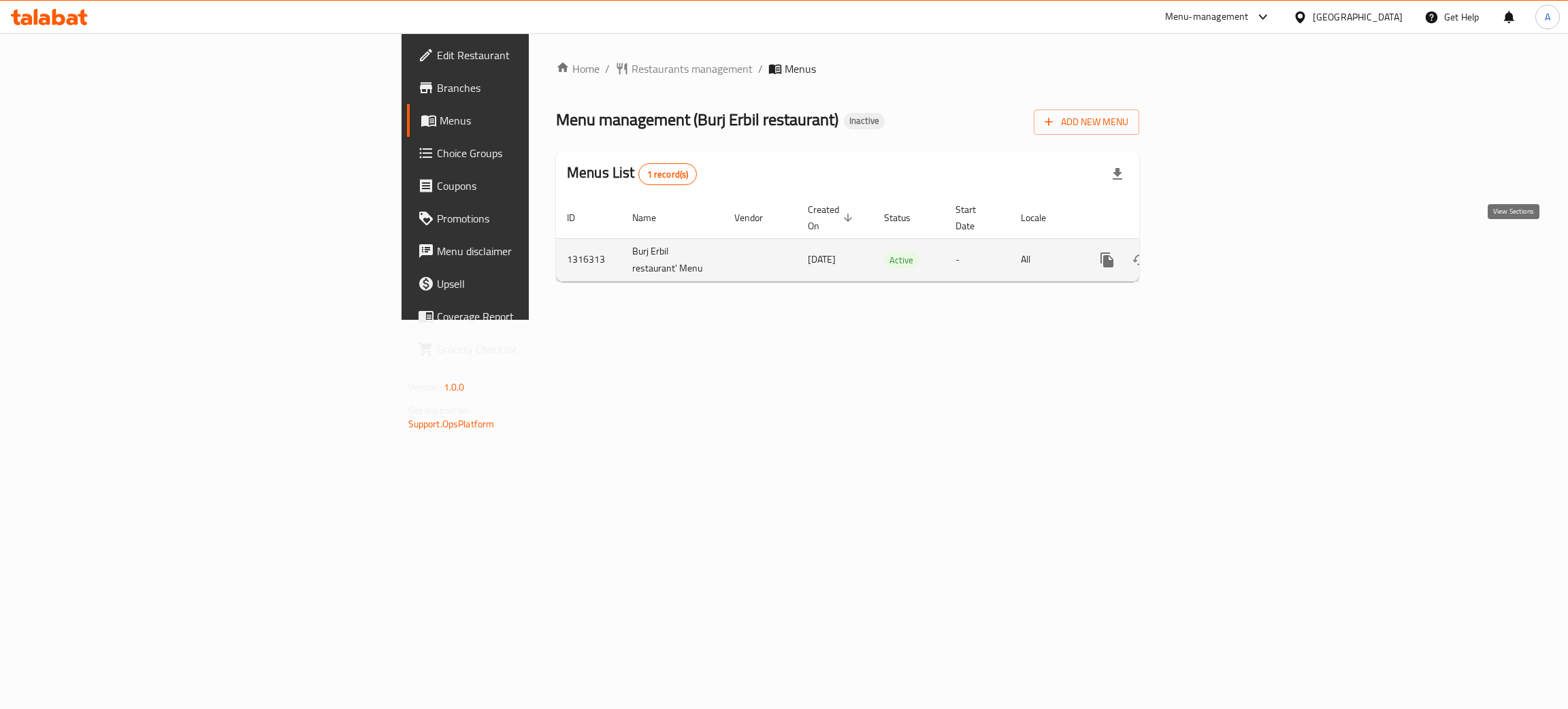
click at [1222, 246] on link "enhanced table" at bounding box center [1204, 259] width 32 height 32
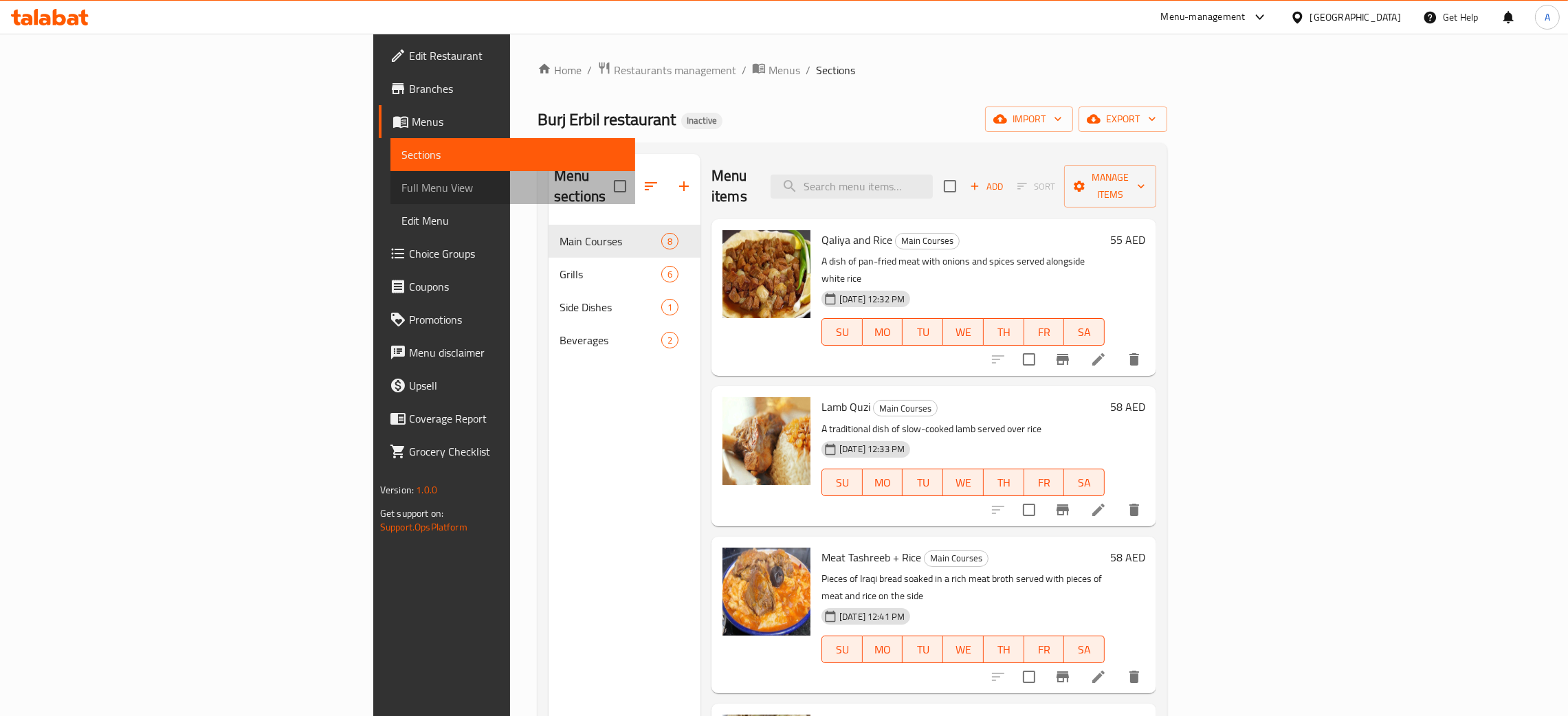
click at [401, 181] on span "Full Menu View" at bounding box center [512, 188] width 223 height 17
